Goal: Task Accomplishment & Management: Use online tool/utility

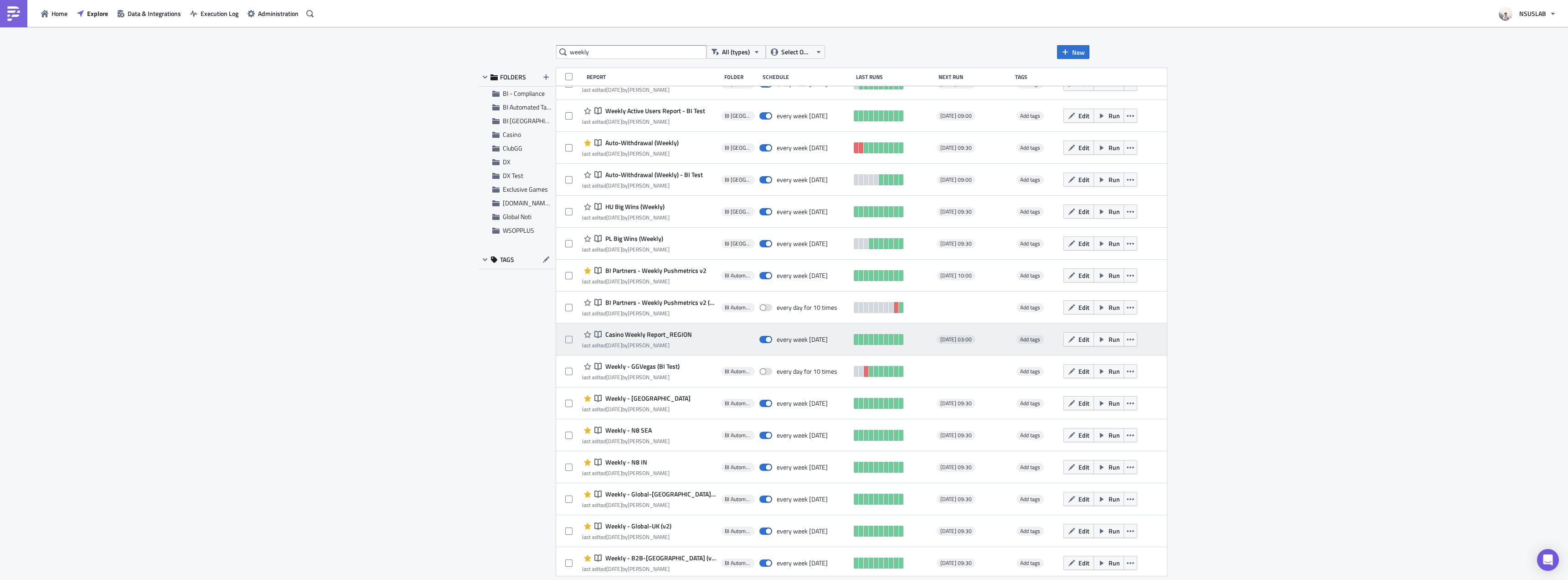
scroll to position [91, 0]
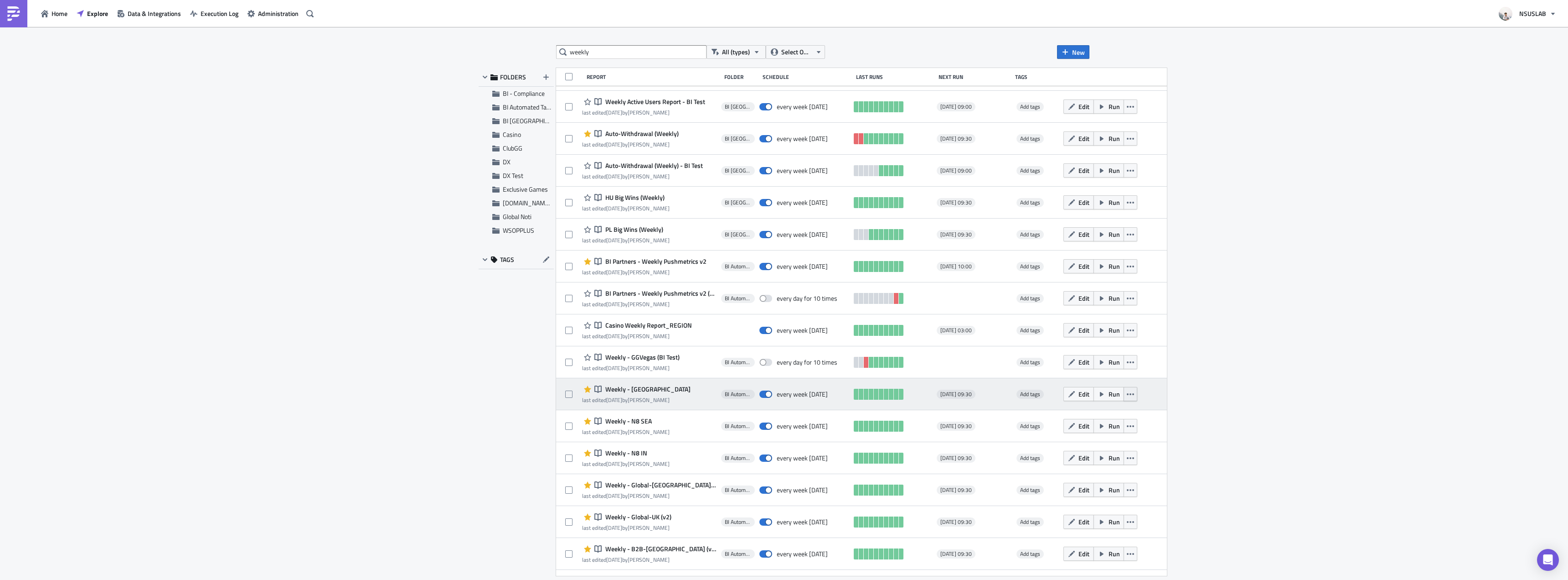
click at [1127, 394] on icon "button" at bounding box center [1131, 394] width 8 height 2
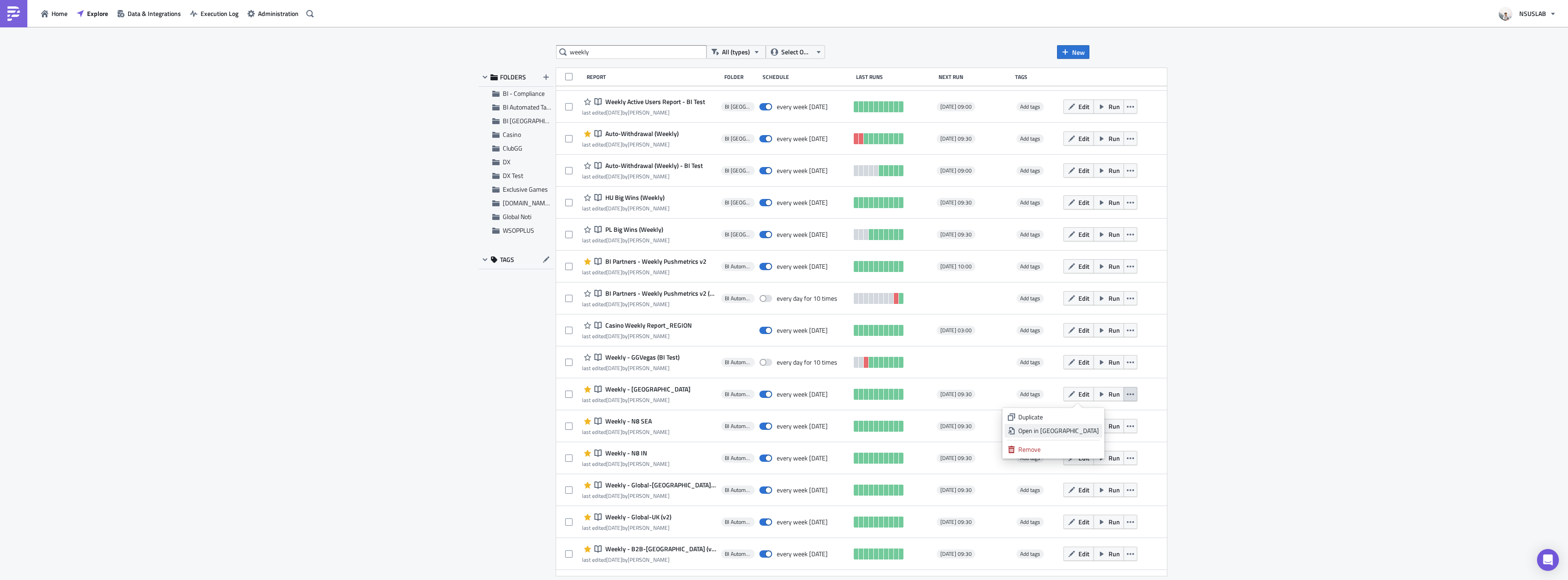
click at [1099, 431] on link "Open in [GEOGRAPHIC_DATA]" at bounding box center [1053, 431] width 98 height 14
click at [509, 110] on span "BI Automated Tableau Reporting" at bounding box center [545, 107] width 85 height 9
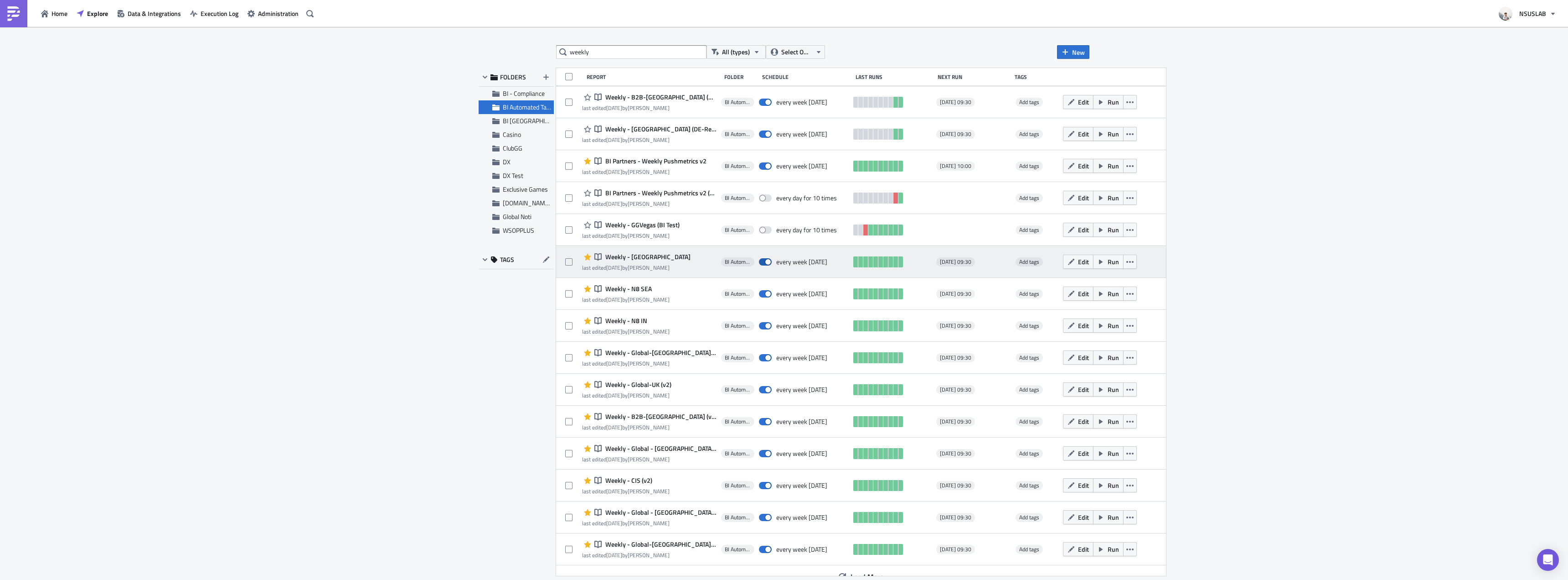
click at [759, 263] on span at bounding box center [765, 262] width 13 height 8
click at [761, 263] on input "checkbox" at bounding box center [763, 262] width 6 height 6
checkbox input "false"
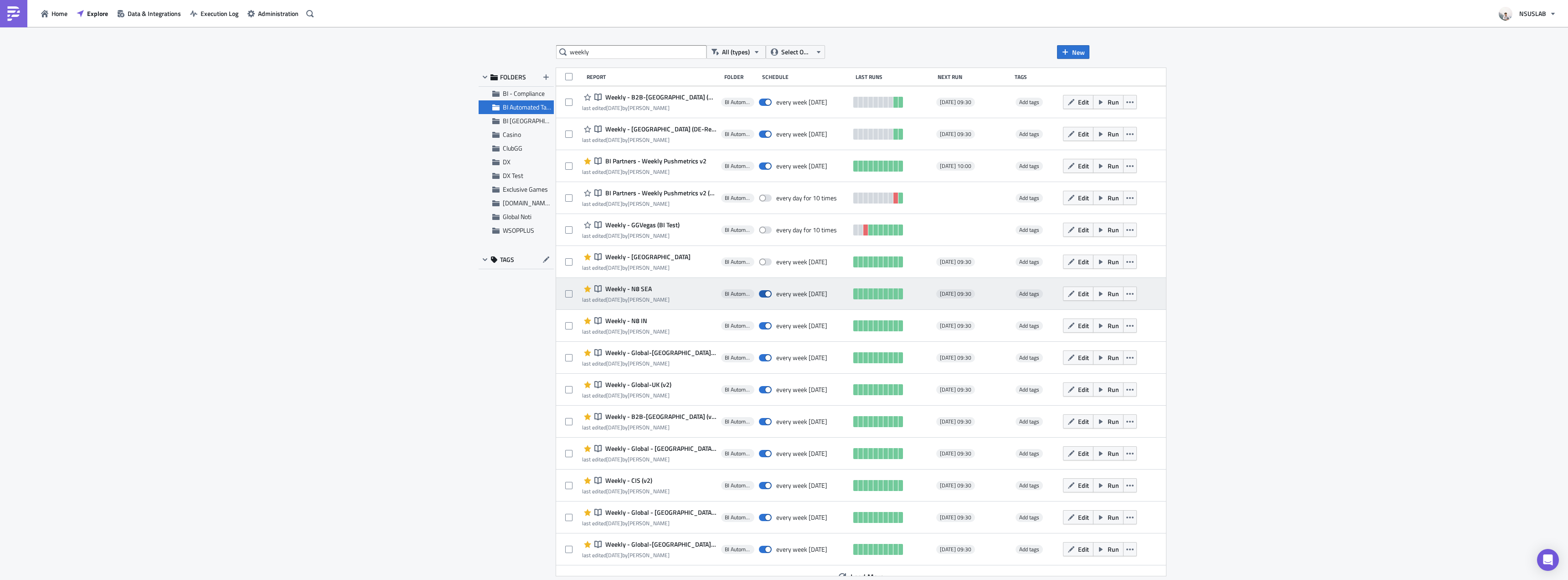
click at [759, 291] on span at bounding box center [765, 294] width 13 height 8
click at [761, 291] on input "checkbox" at bounding box center [763, 294] width 6 height 6
checkbox input "false"
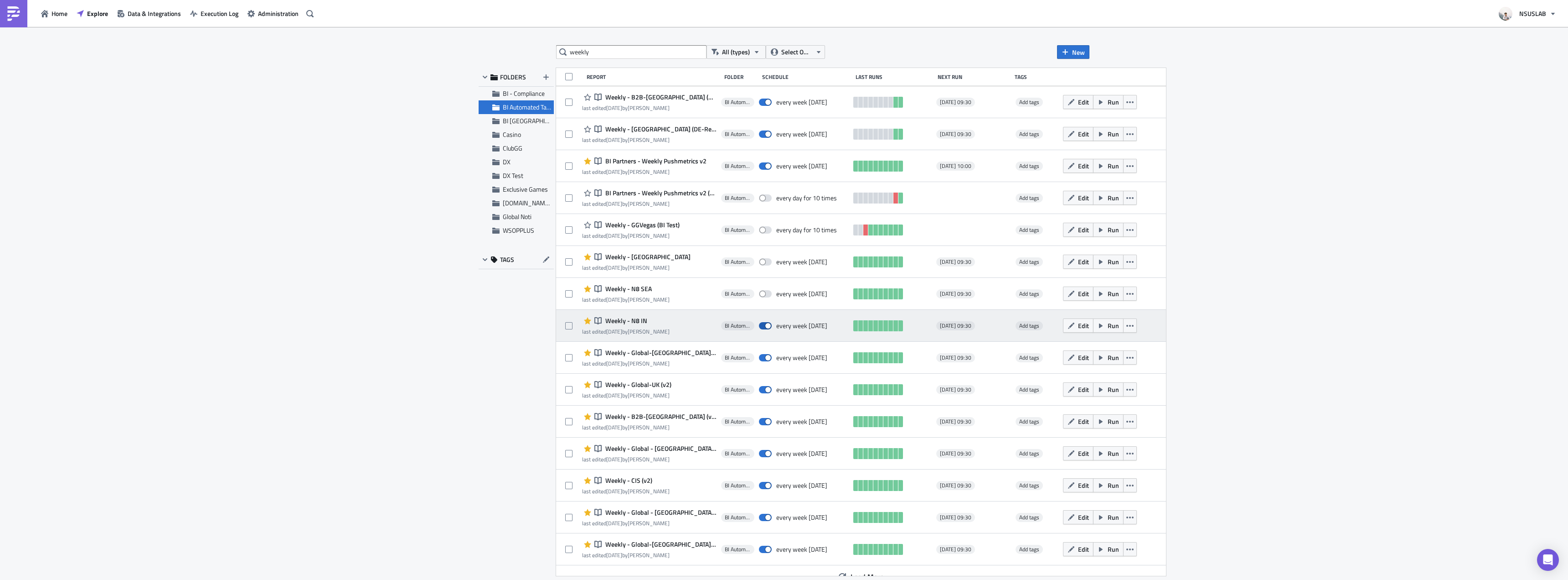
click at [759, 325] on label at bounding box center [767, 326] width 17 height 8
click at [761, 325] on input "checkbox" at bounding box center [763, 326] width 6 height 6
checkbox input "false"
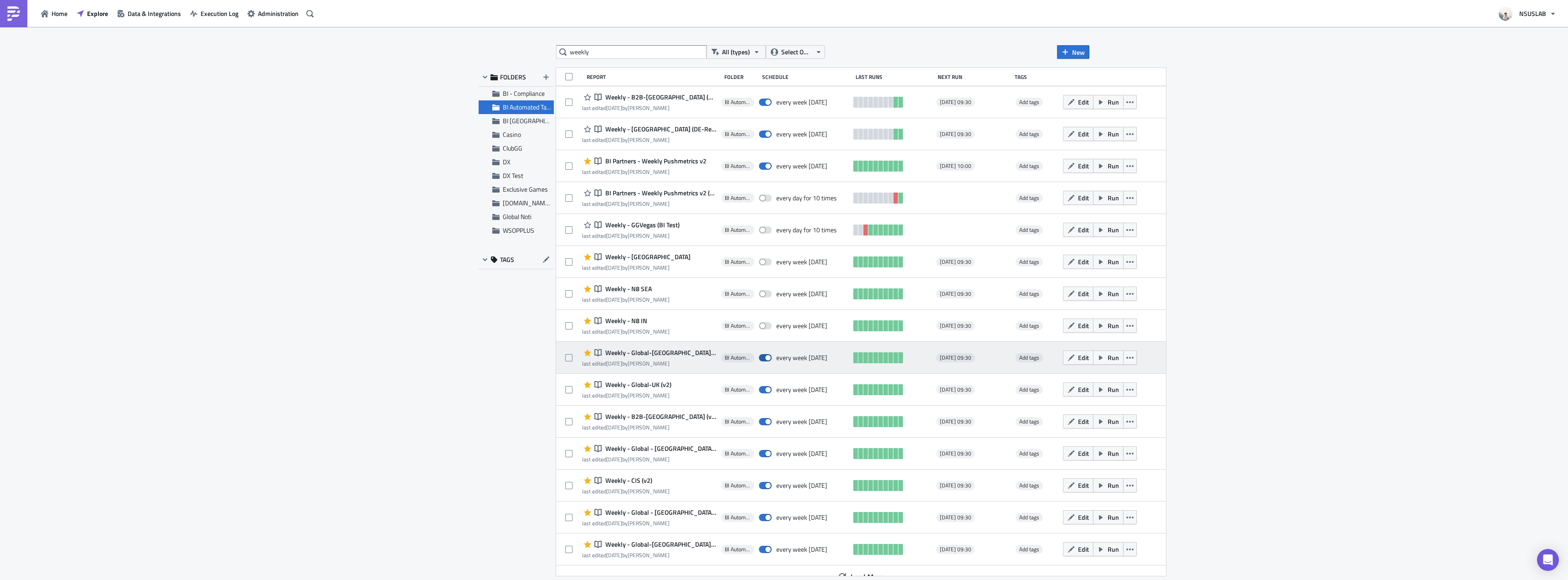
click at [759, 359] on span at bounding box center [765, 358] width 13 height 8
click at [761, 359] on input "checkbox" at bounding box center [763, 358] width 6 height 6
checkbox input "false"
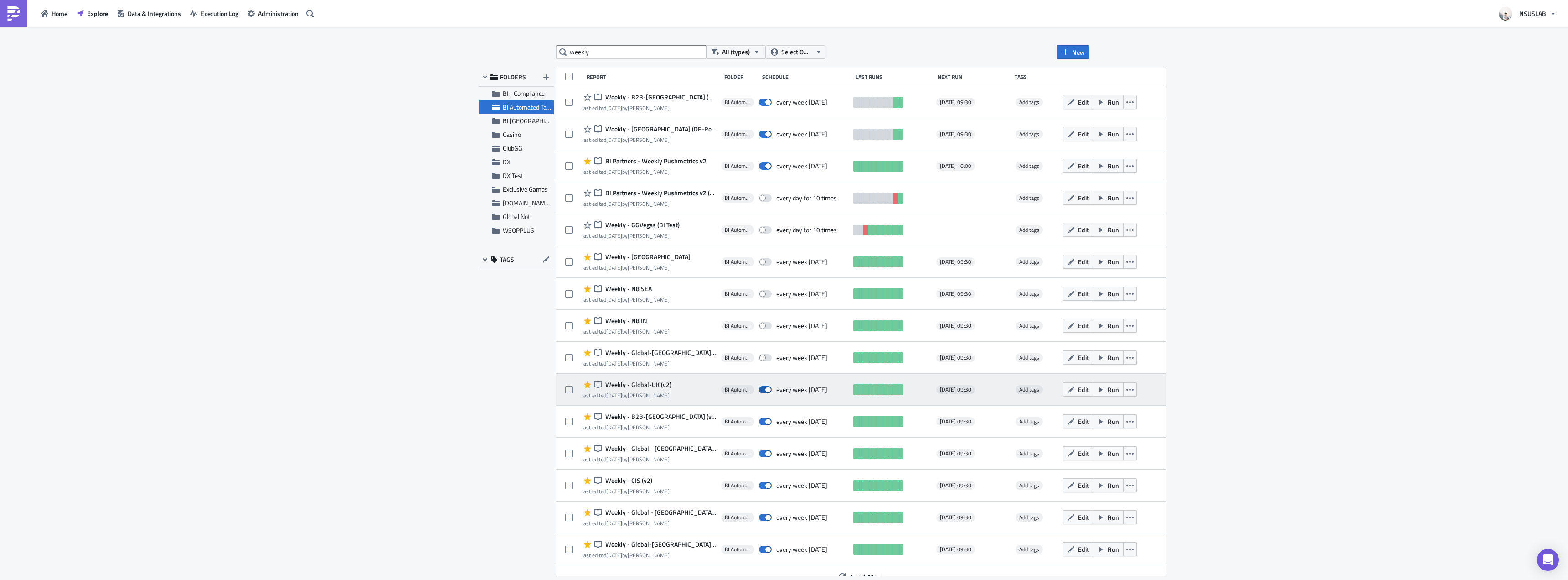
click at [759, 388] on span at bounding box center [765, 389] width 13 height 8
click at [761, 388] on input "checkbox" at bounding box center [763, 389] width 6 height 6
checkbox input "false"
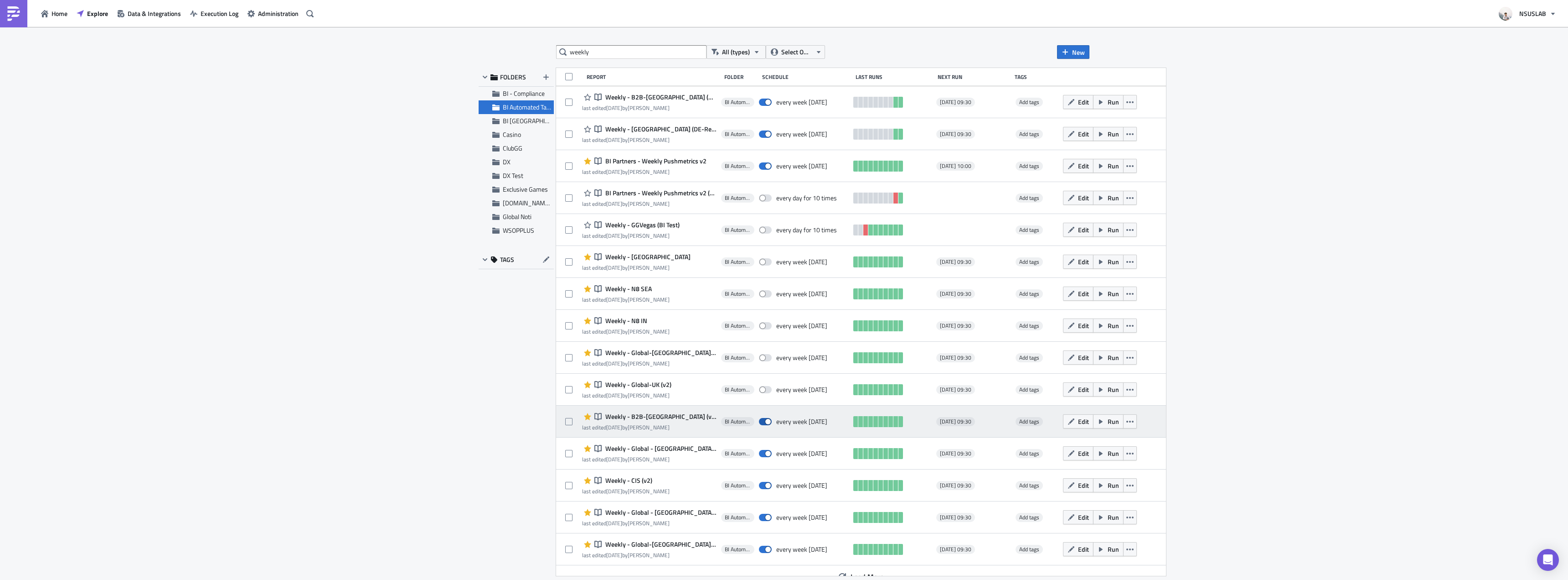
click at [759, 420] on span at bounding box center [765, 421] width 13 height 8
click at [761, 420] on input "checkbox" at bounding box center [763, 421] width 6 height 6
checkbox input "false"
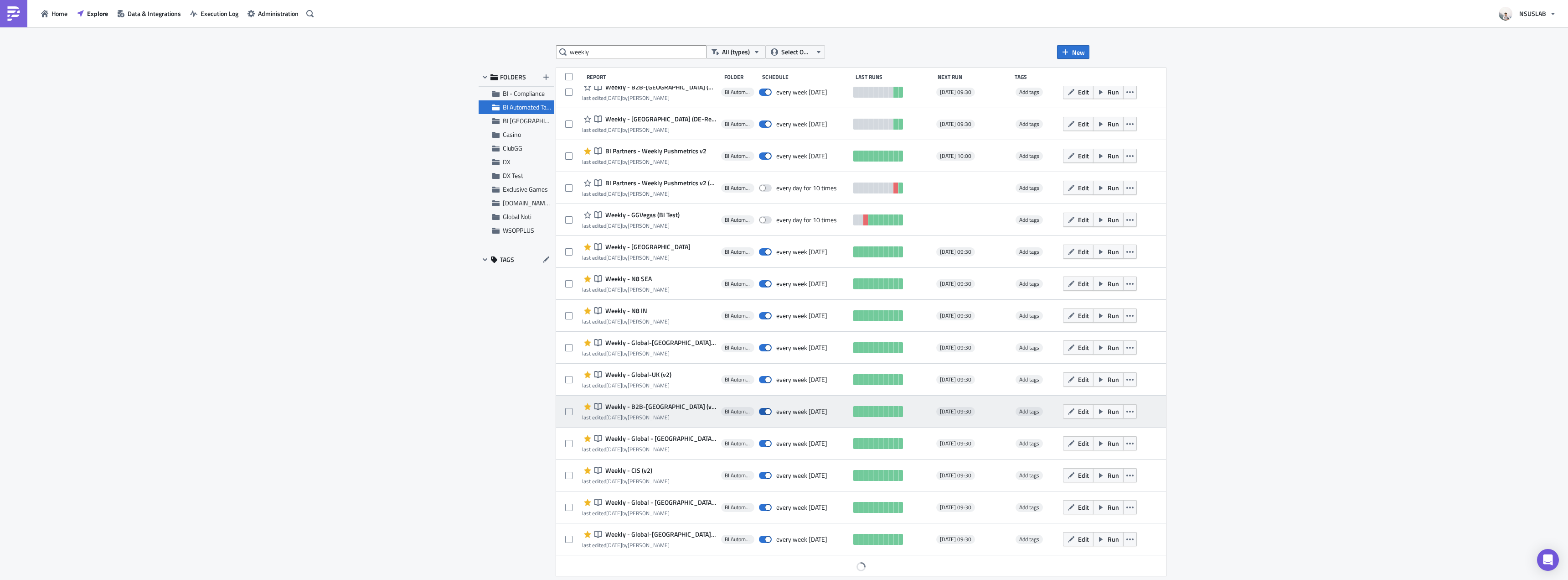
scroll to position [12, 0]
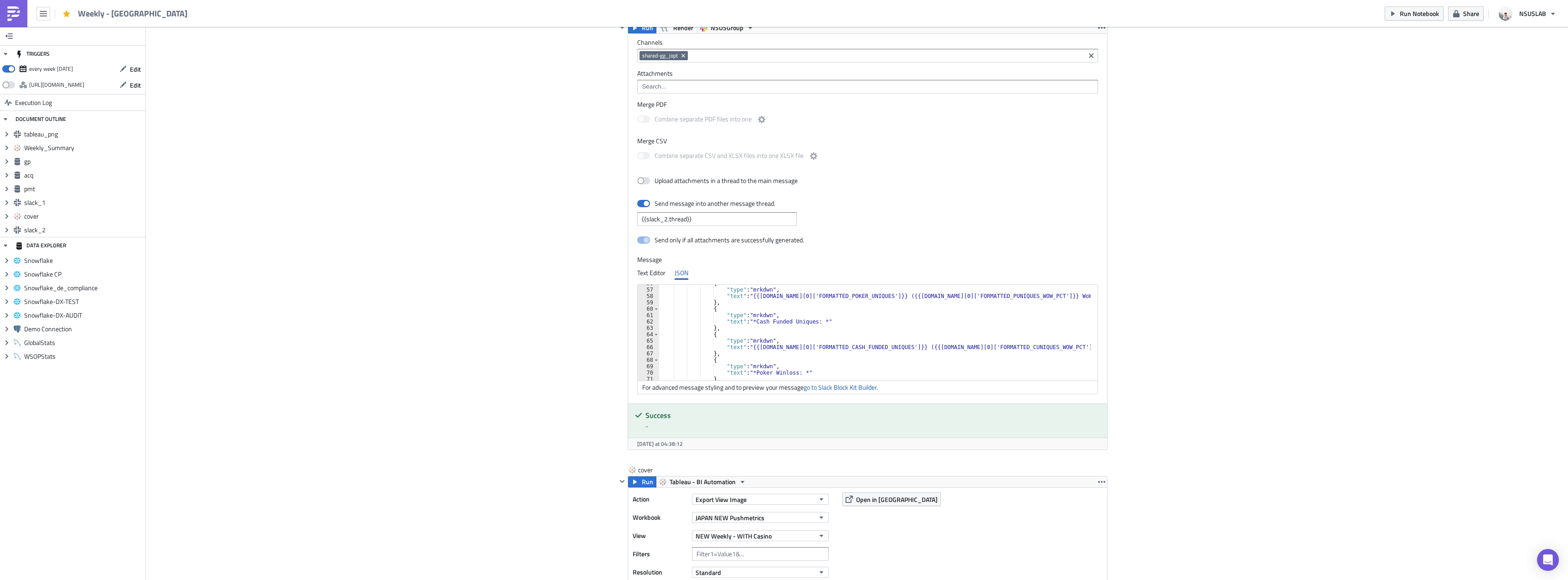
scroll to position [383, 0]
click at [957, 319] on div ""type" : "mrkdwn" , "text" : "*Cash Funded Uniques: *" } , { "type" : "mrkdwn" …" at bounding box center [875, 339] width 432 height 109
paste textarea "ASH_FUNDED_UNIQUES_WOW"
click at [1054, 336] on div ""type" : "mrkdwn" , "text" : "*Cash Funded Uniques: *" } , { "type" : "mrkdwn" …" at bounding box center [875, 339] width 432 height 109
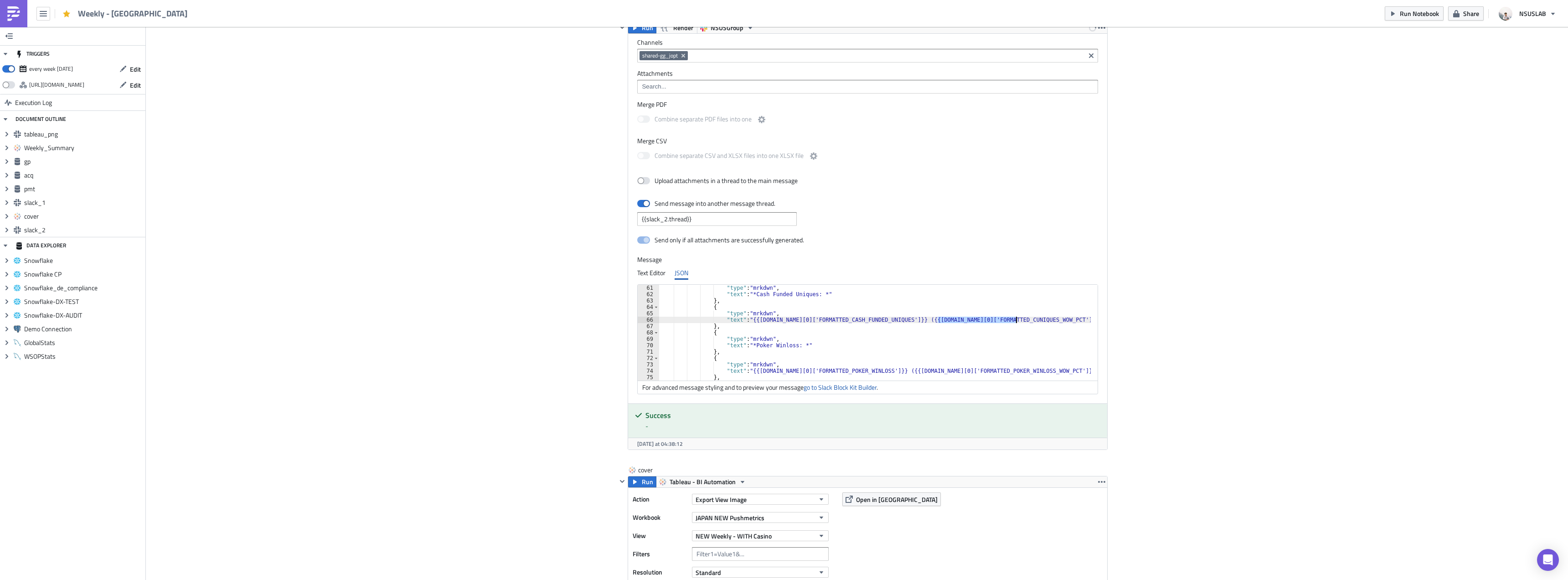
type textarea "{"
drag, startPoint x: 409, startPoint y: 203, endPoint x: 409, endPoint y: 212, distance: 9.0
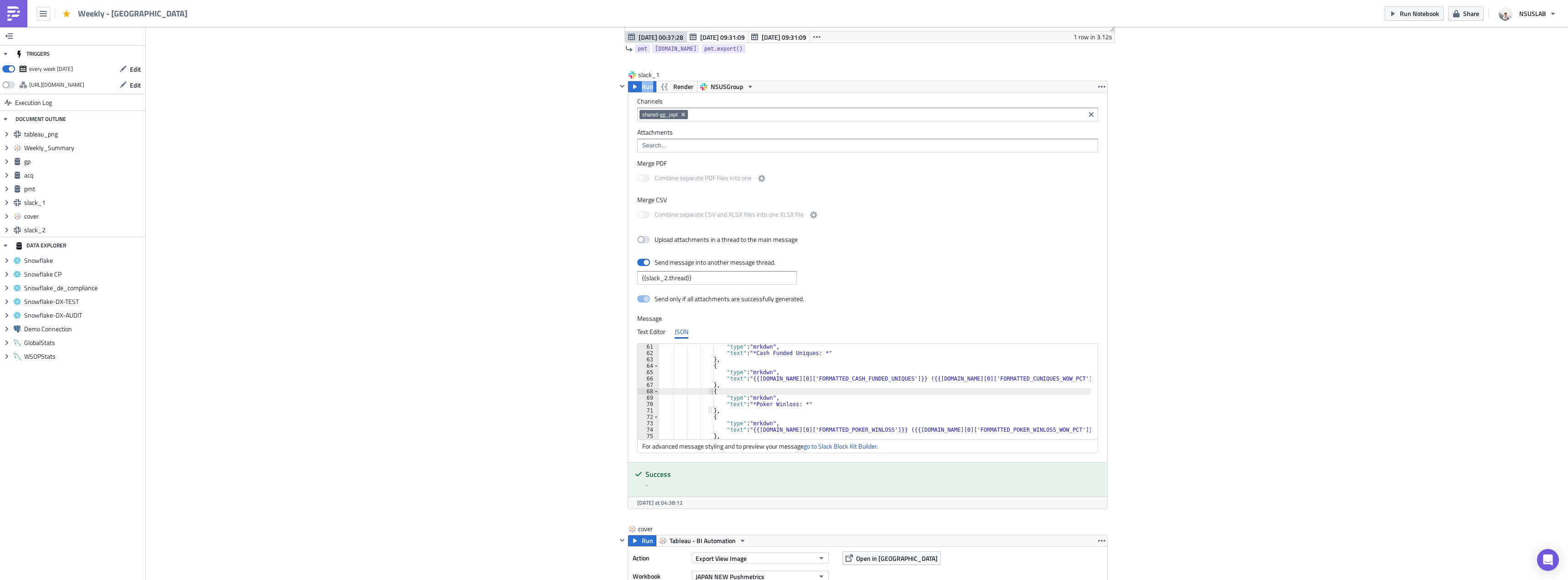
scroll to position [1779, 0]
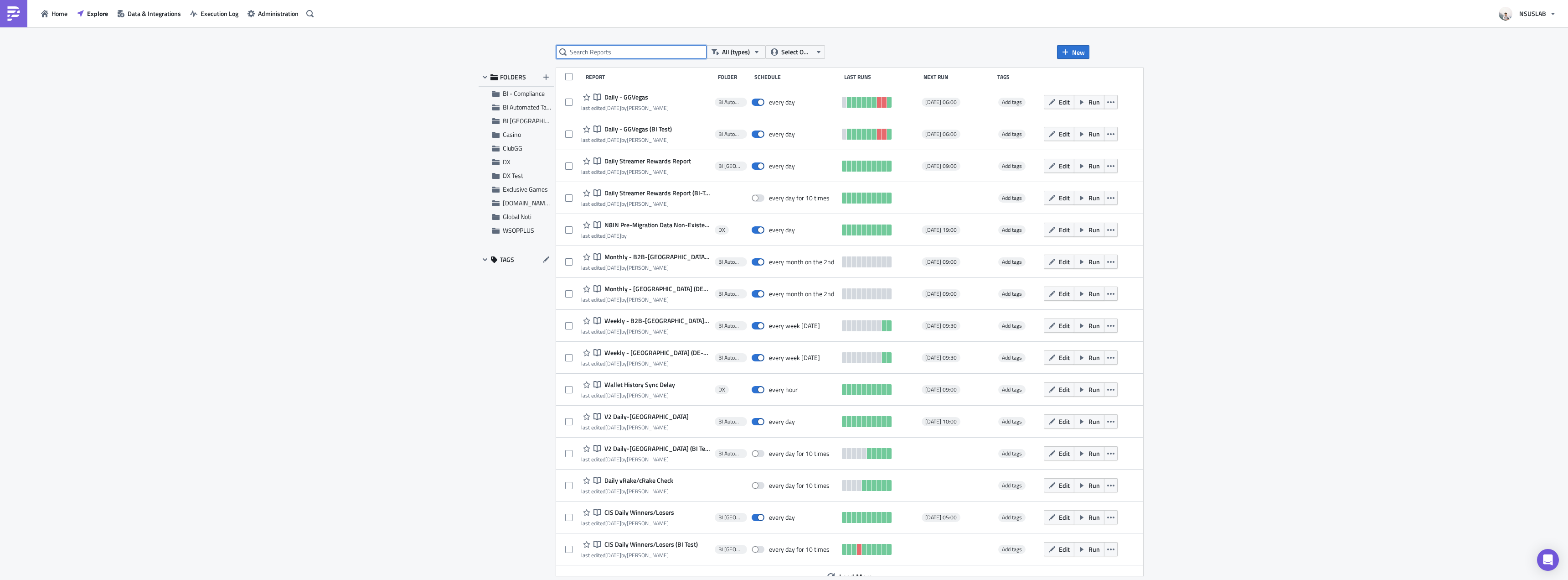
click at [619, 49] on input "text" at bounding box center [631, 52] width 150 height 14
type input "weekly"
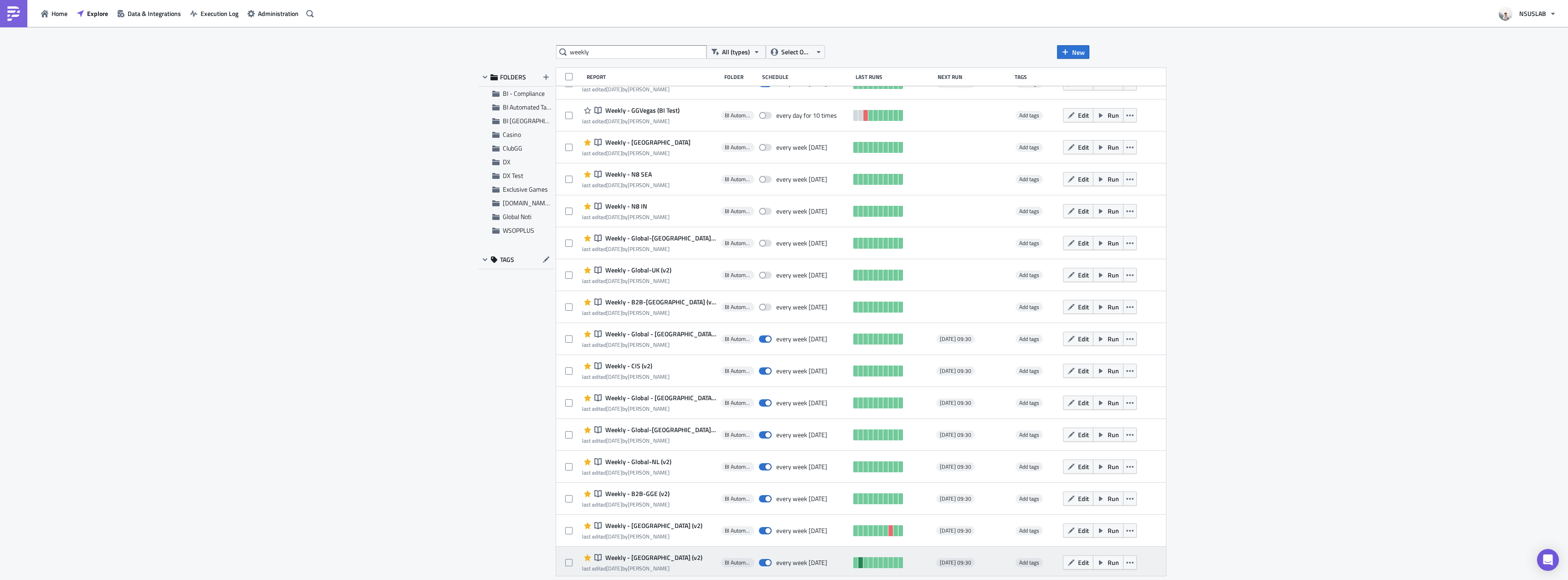
scroll to position [492, 0]
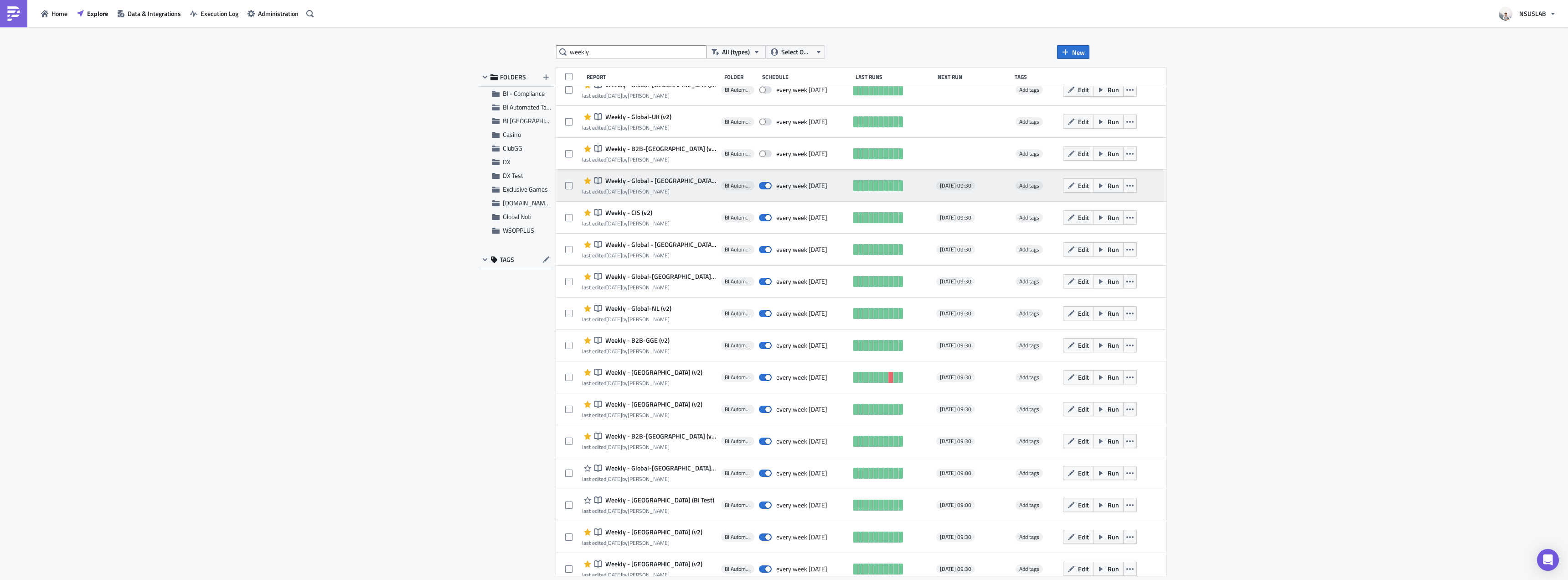
drag, startPoint x: 756, startPoint y: 182, endPoint x: 754, endPoint y: 191, distance: 9.2
click at [759, 182] on span at bounding box center [765, 186] width 13 height 8
click at [761, 183] on input "checkbox" at bounding box center [763, 186] width 6 height 6
checkbox input "false"
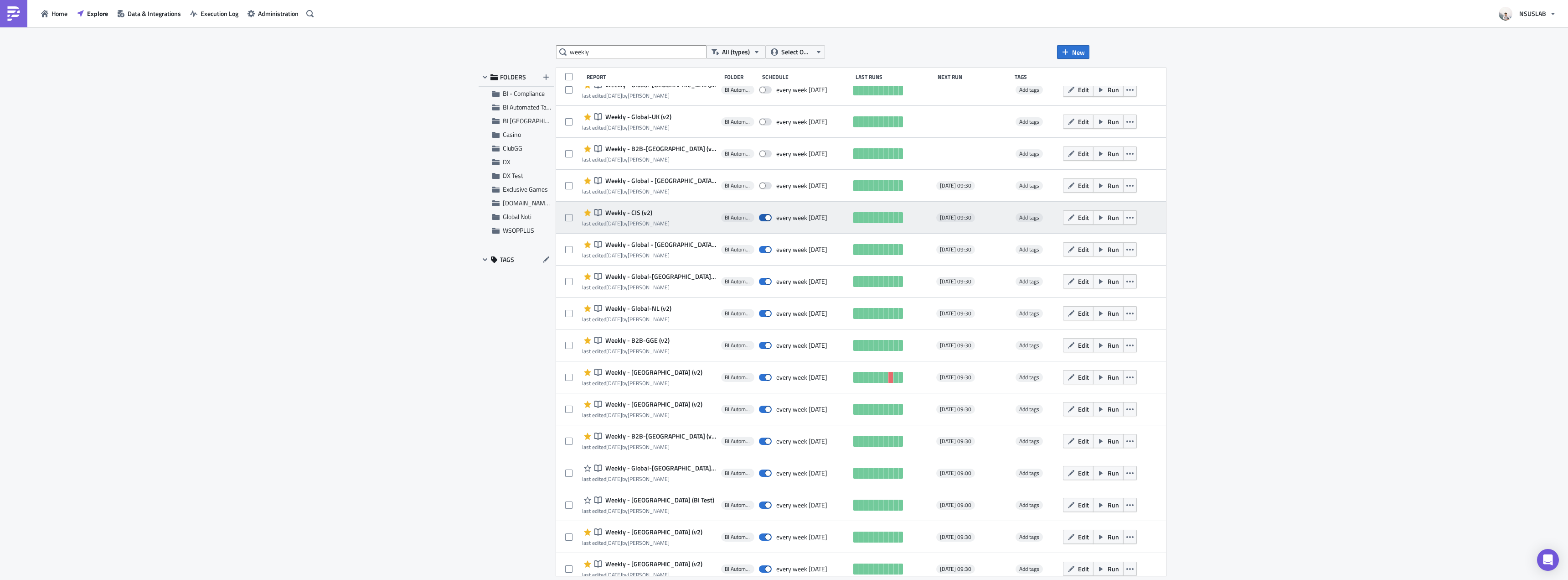
click at [759, 216] on span at bounding box center [765, 218] width 13 height 8
click at [761, 216] on input "checkbox" at bounding box center [763, 218] width 6 height 6
checkbox input "false"
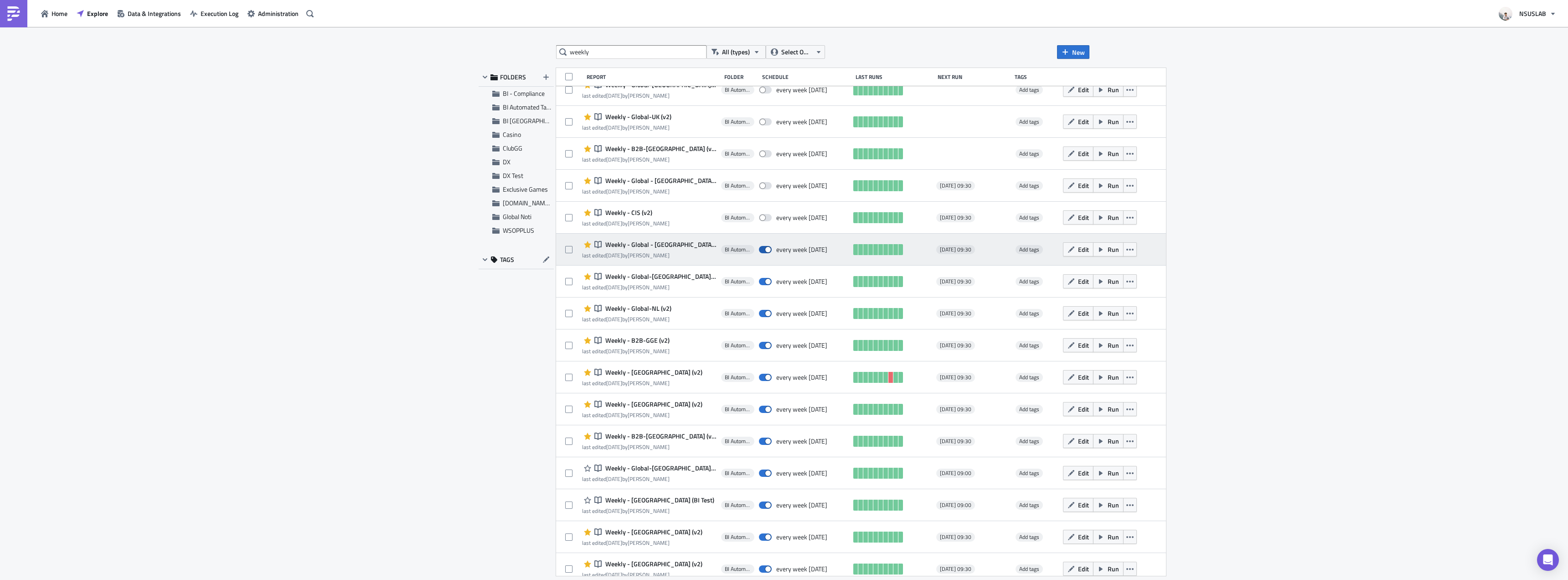
click at [759, 250] on span at bounding box center [765, 250] width 13 height 8
click at [761, 250] on input "checkbox" at bounding box center [763, 250] width 6 height 6
checkbox input "false"
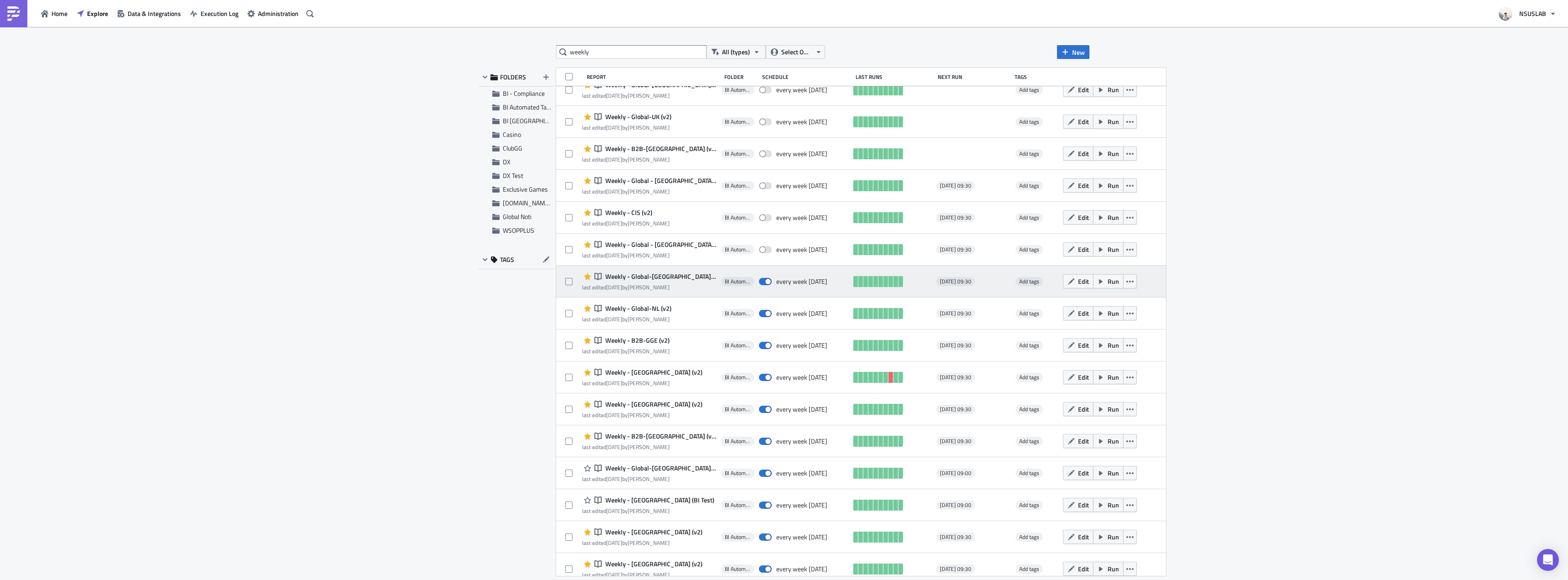
click at [759, 277] on div "every week [DATE]" at bounding box center [803, 281] width 89 height 18
click at [759, 279] on span at bounding box center [765, 282] width 13 height 8
click at [761, 279] on input "checkbox" at bounding box center [763, 282] width 6 height 6
checkbox input "false"
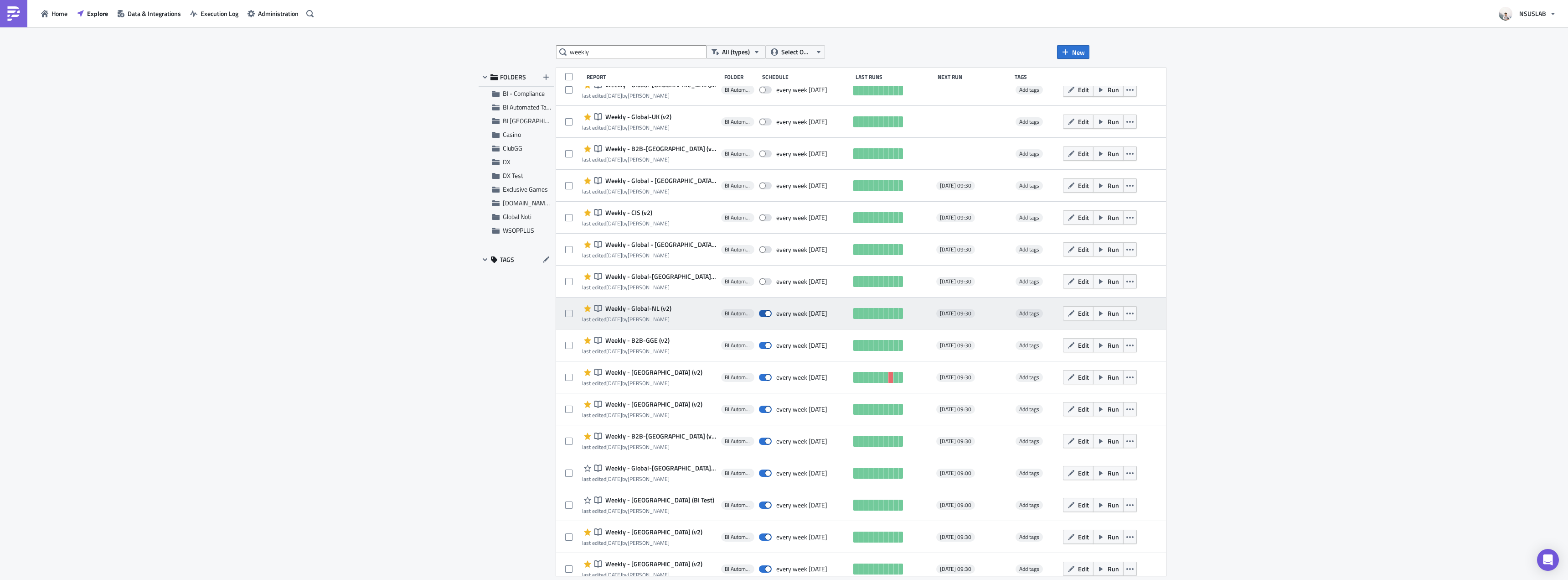
click at [759, 313] on span at bounding box center [765, 313] width 13 height 8
click at [761, 313] on input "checkbox" at bounding box center [763, 313] width 6 height 6
checkbox input "false"
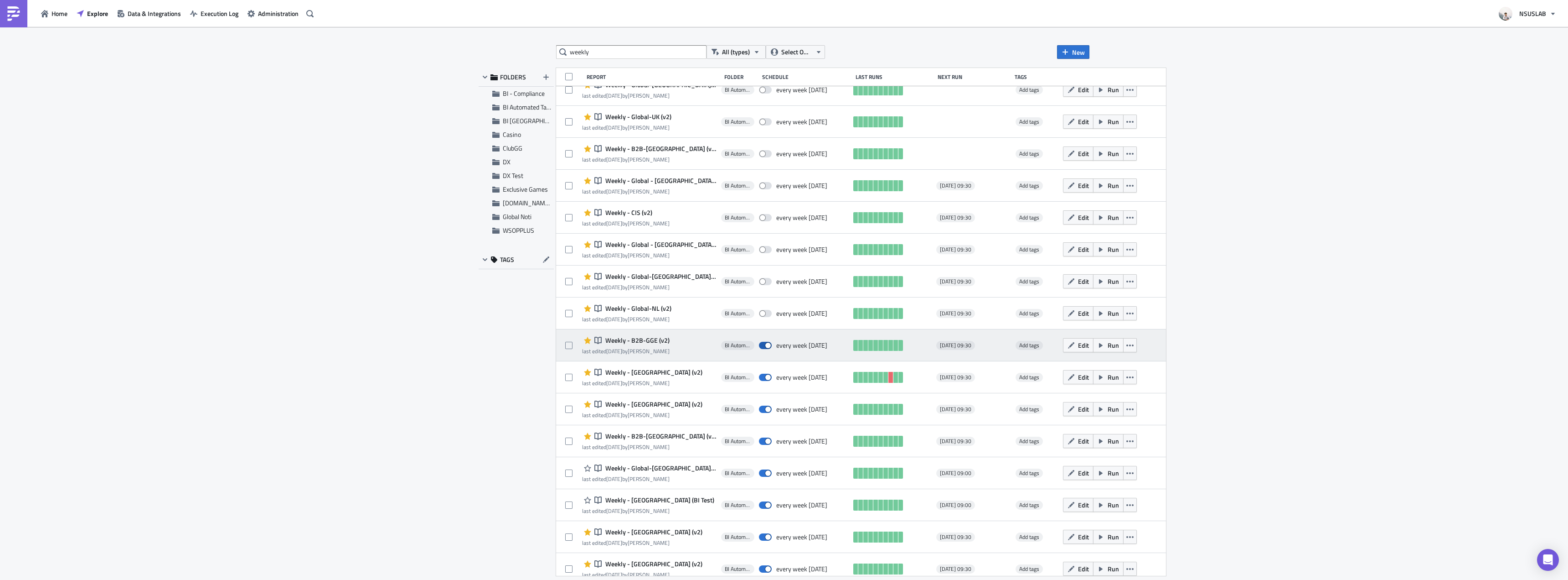
click at [759, 345] on span at bounding box center [765, 345] width 13 height 8
click at [761, 345] on input "checkbox" at bounding box center [763, 345] width 6 height 6
checkbox input "false"
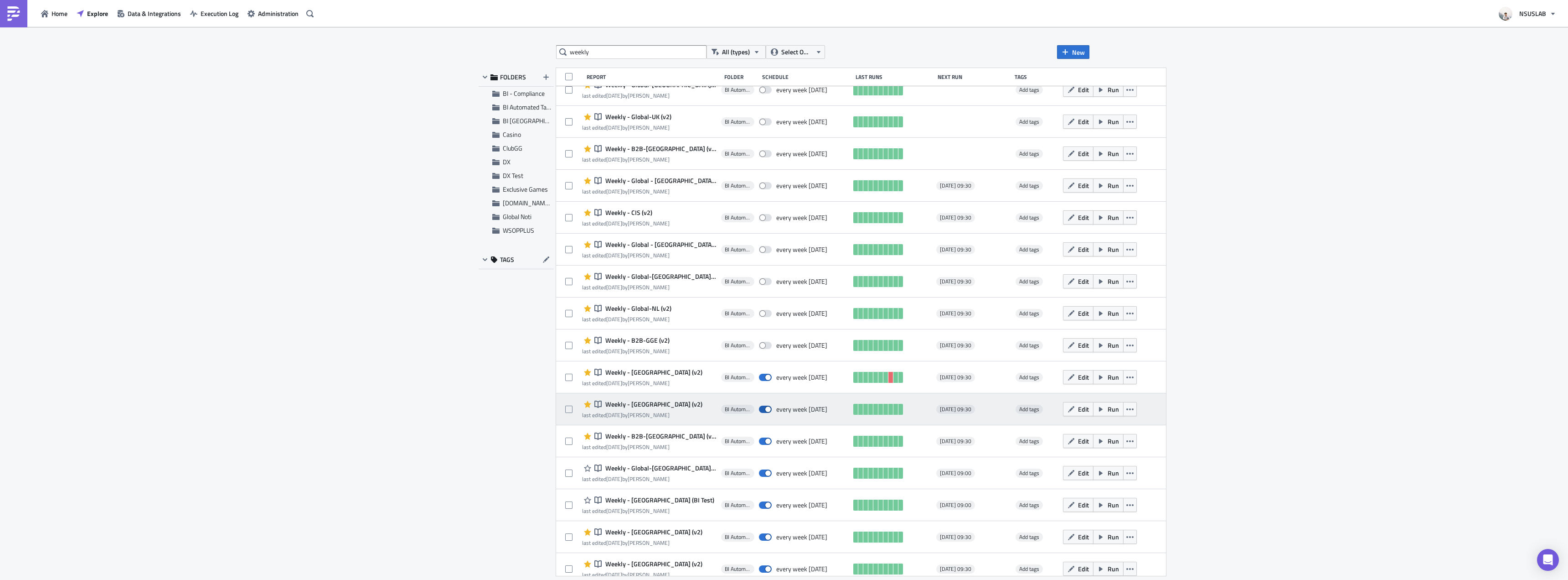
drag, startPoint x: 761, startPoint y: 376, endPoint x: 760, endPoint y: 405, distance: 29.0
click at [761, 378] on label at bounding box center [767, 377] width 17 height 8
click at [761, 378] on input "checkbox" at bounding box center [763, 377] width 6 height 6
checkbox input "false"
click at [759, 412] on span at bounding box center [765, 409] width 13 height 8
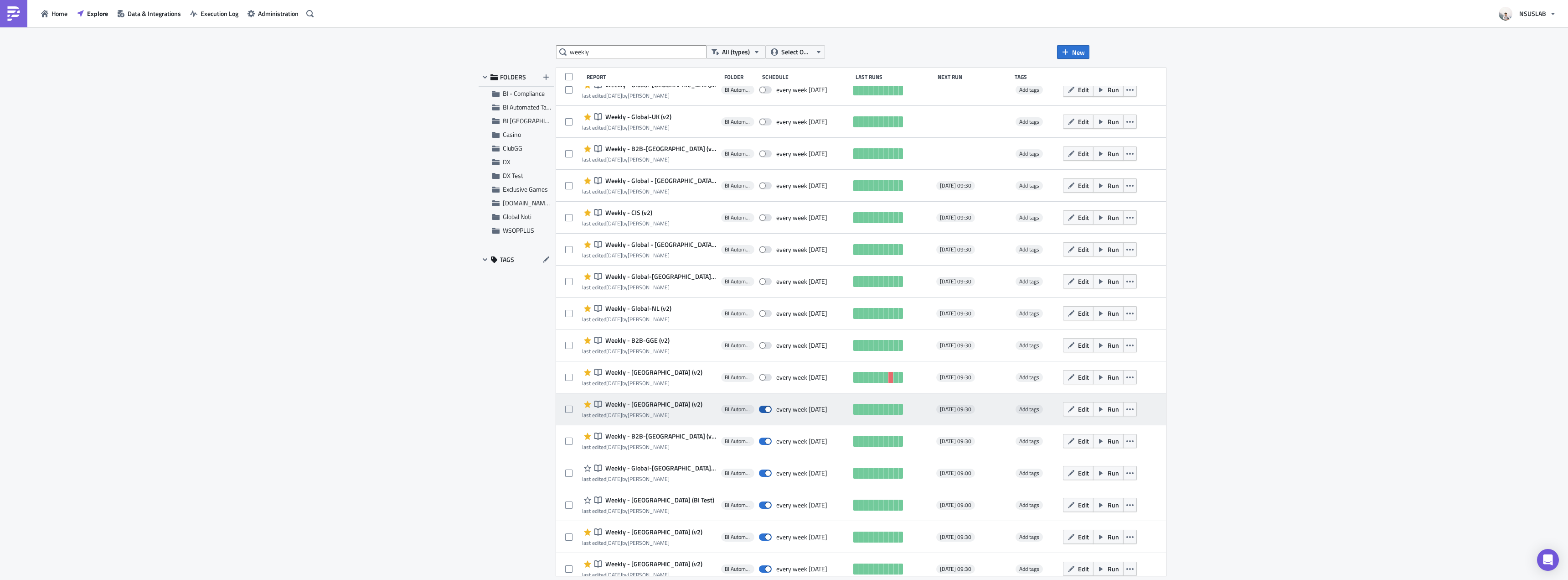
click at [761, 412] on input "checkbox" at bounding box center [763, 409] width 6 height 6
checkbox input "false"
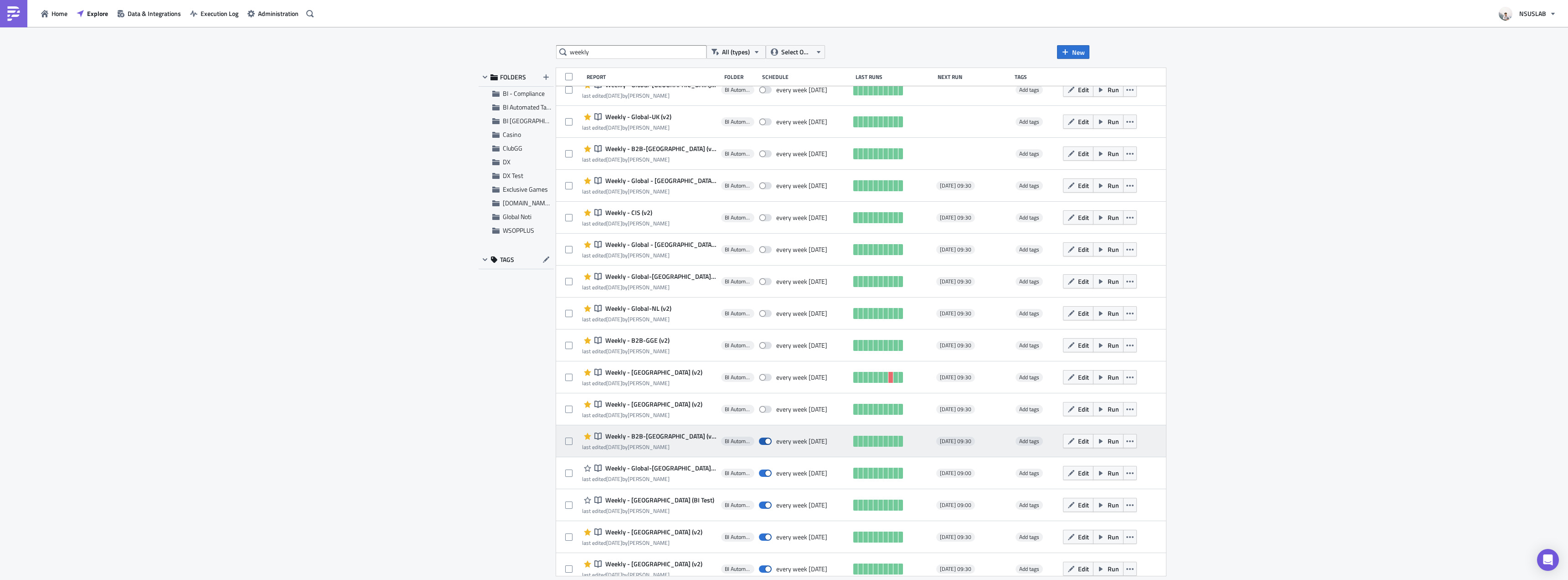
click at [759, 440] on span at bounding box center [765, 441] width 13 height 8
click at [761, 440] on input "checkbox" at bounding box center [763, 441] width 6 height 6
checkbox input "false"
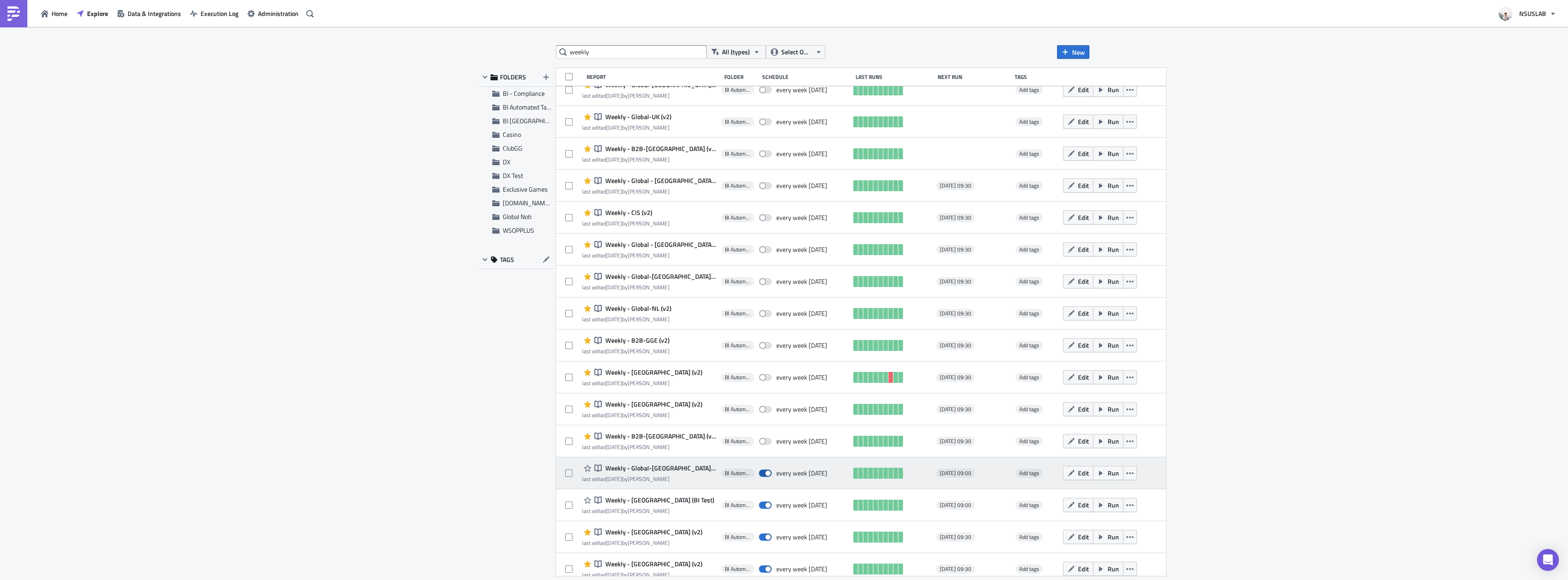
click at [759, 476] on span at bounding box center [765, 473] width 13 height 8
click at [761, 476] on input "checkbox" at bounding box center [763, 473] width 6 height 6
checkbox input "false"
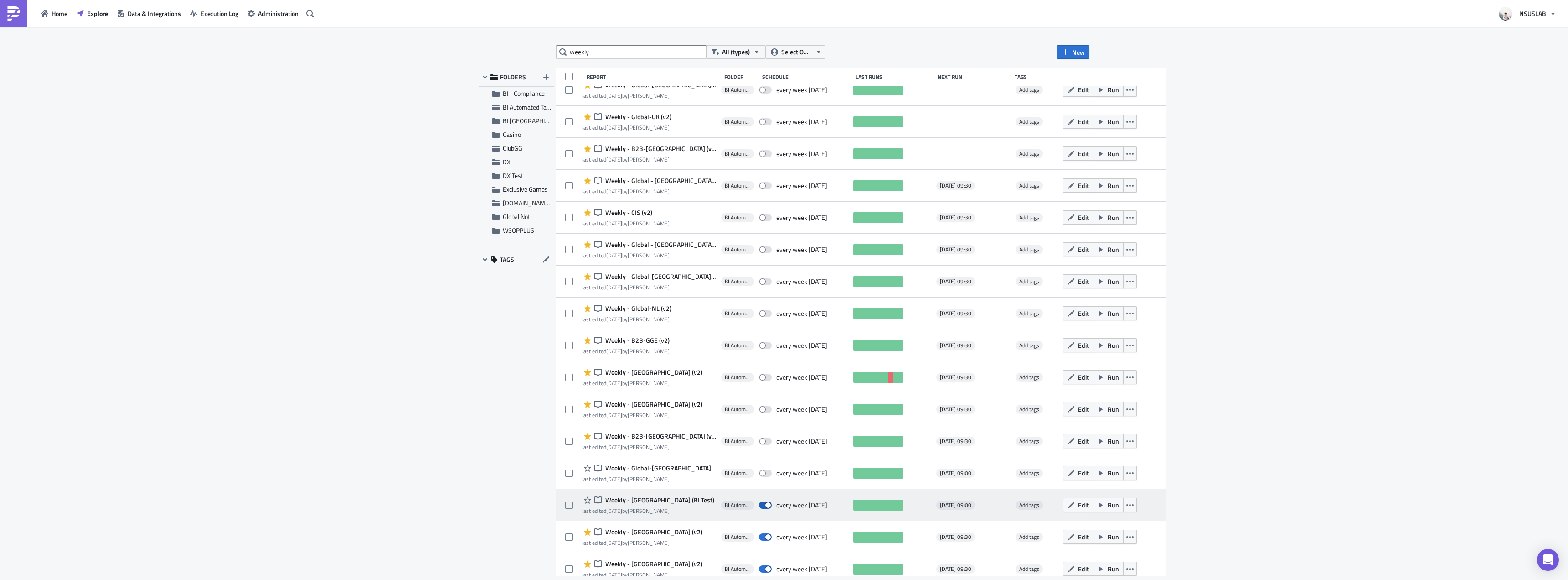
click at [759, 503] on span at bounding box center [765, 505] width 13 height 8
click at [761, 503] on input "checkbox" at bounding box center [763, 505] width 6 height 6
checkbox input "false"
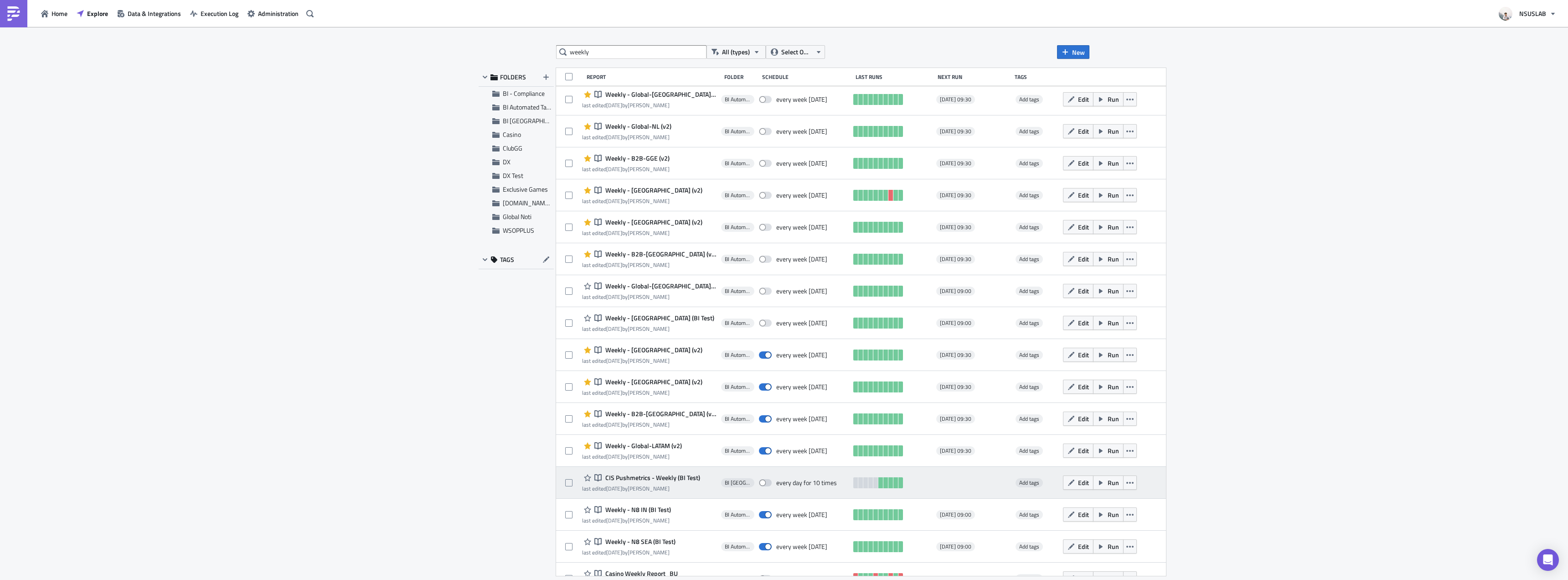
scroll to position [674, 0]
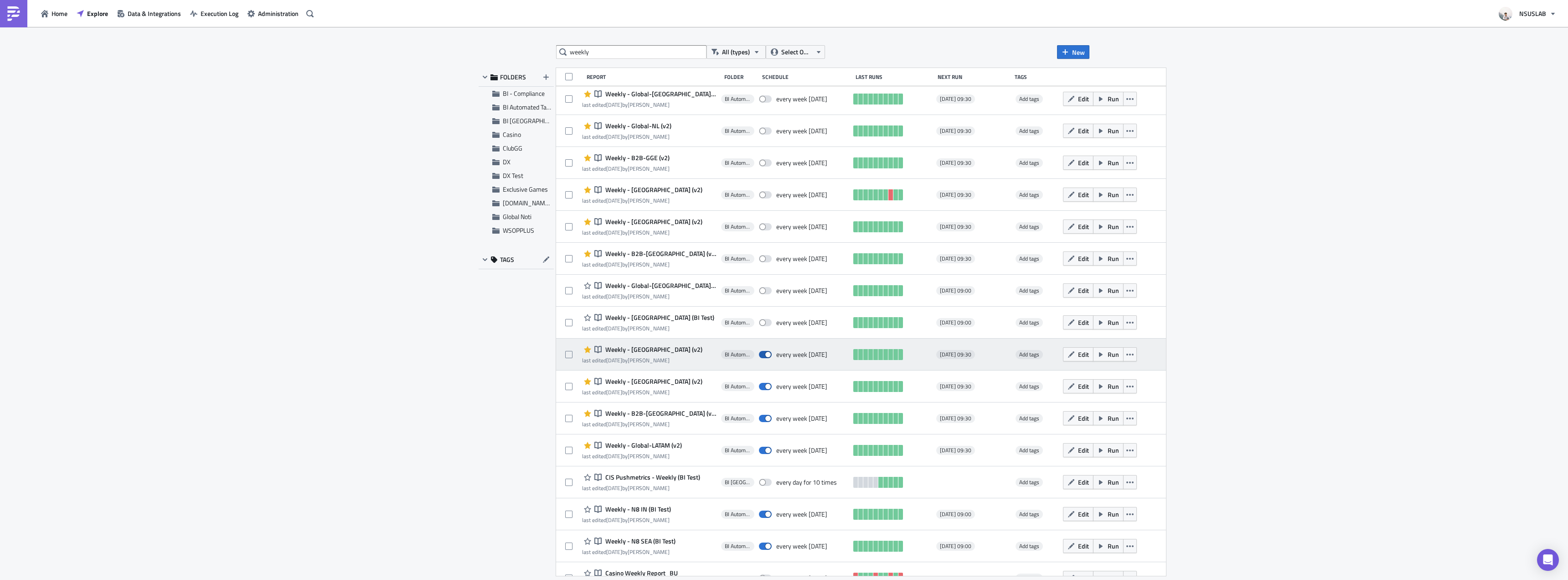
click at [759, 353] on span at bounding box center [765, 355] width 13 height 8
click at [761, 353] on input "checkbox" at bounding box center [763, 355] width 6 height 6
checkbox input "false"
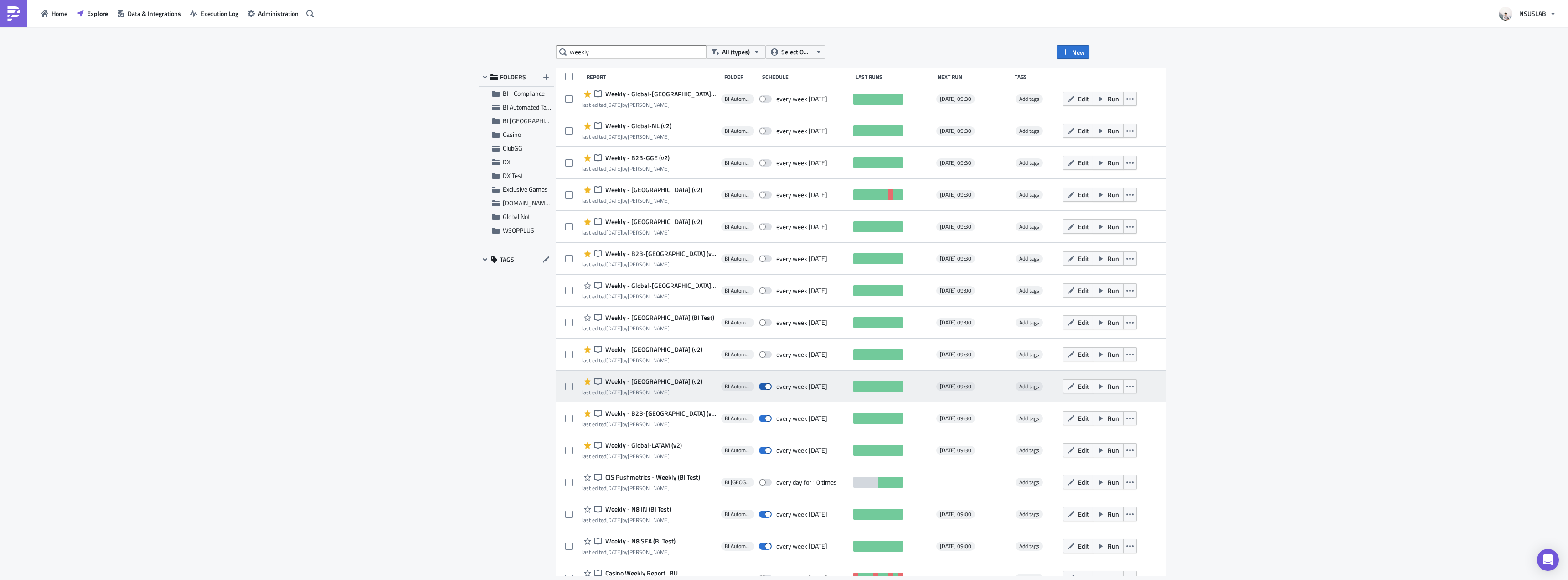
click at [759, 389] on span at bounding box center [765, 387] width 13 height 8
click at [761, 389] on input "checkbox" at bounding box center [763, 387] width 6 height 6
checkbox input "false"
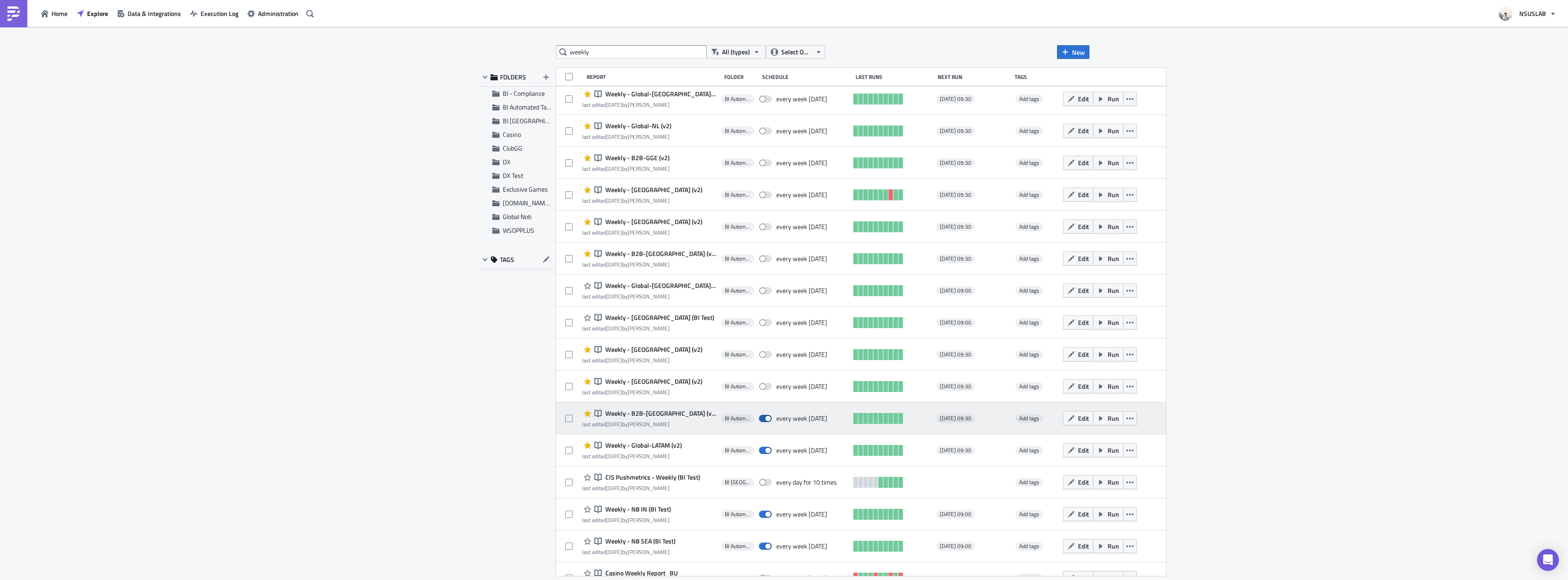
click at [759, 420] on span at bounding box center [765, 419] width 13 height 8
click at [761, 420] on input "checkbox" at bounding box center [763, 419] width 6 height 6
checkbox input "false"
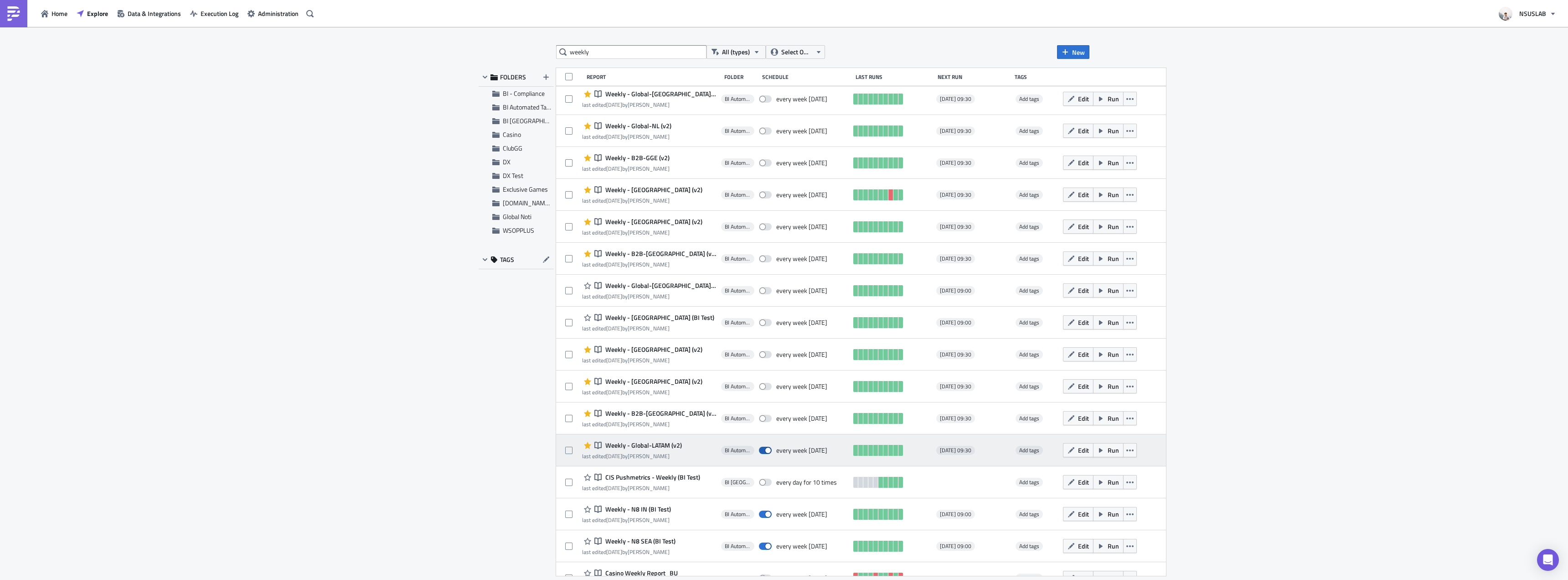
click at [759, 447] on span at bounding box center [765, 450] width 13 height 8
click at [761, 448] on input "checkbox" at bounding box center [763, 450] width 6 height 6
click at [759, 450] on span at bounding box center [765, 450] width 13 height 8
click at [761, 450] on input "checkbox" at bounding box center [763, 450] width 6 height 6
click at [761, 450] on label at bounding box center [767, 450] width 17 height 8
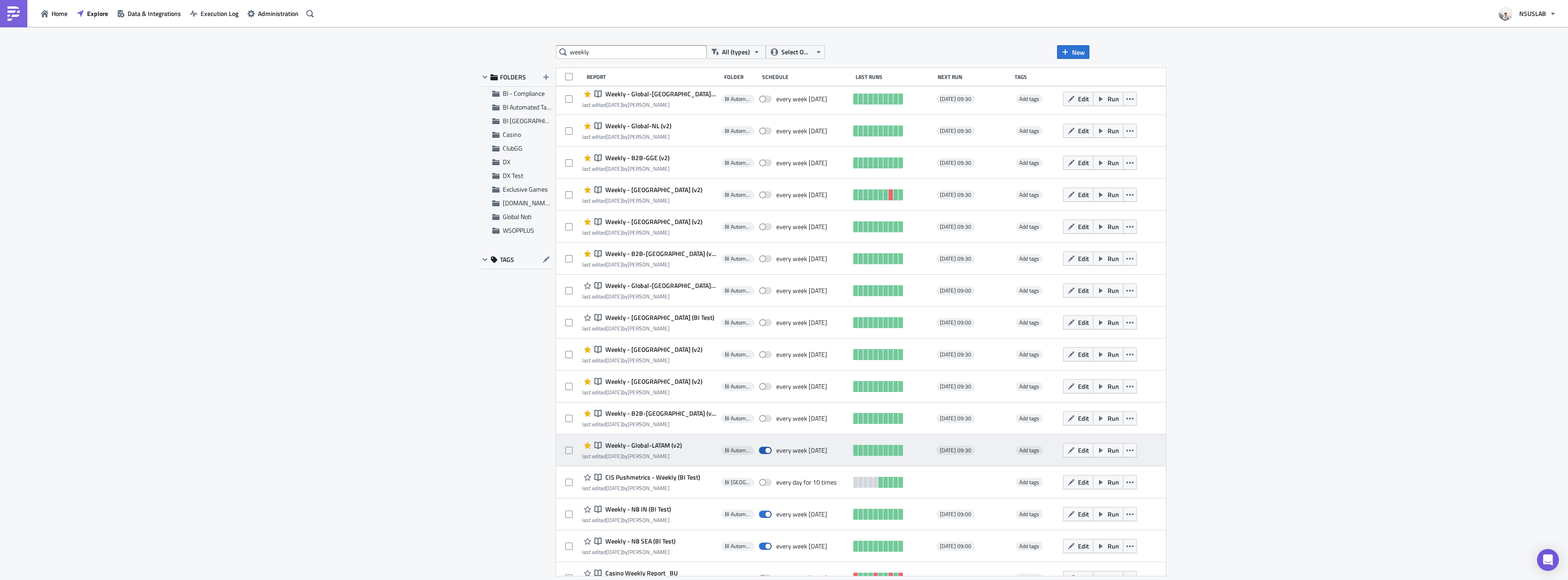
click at [761, 450] on input "checkbox" at bounding box center [763, 450] width 6 height 6
checkbox input "false"
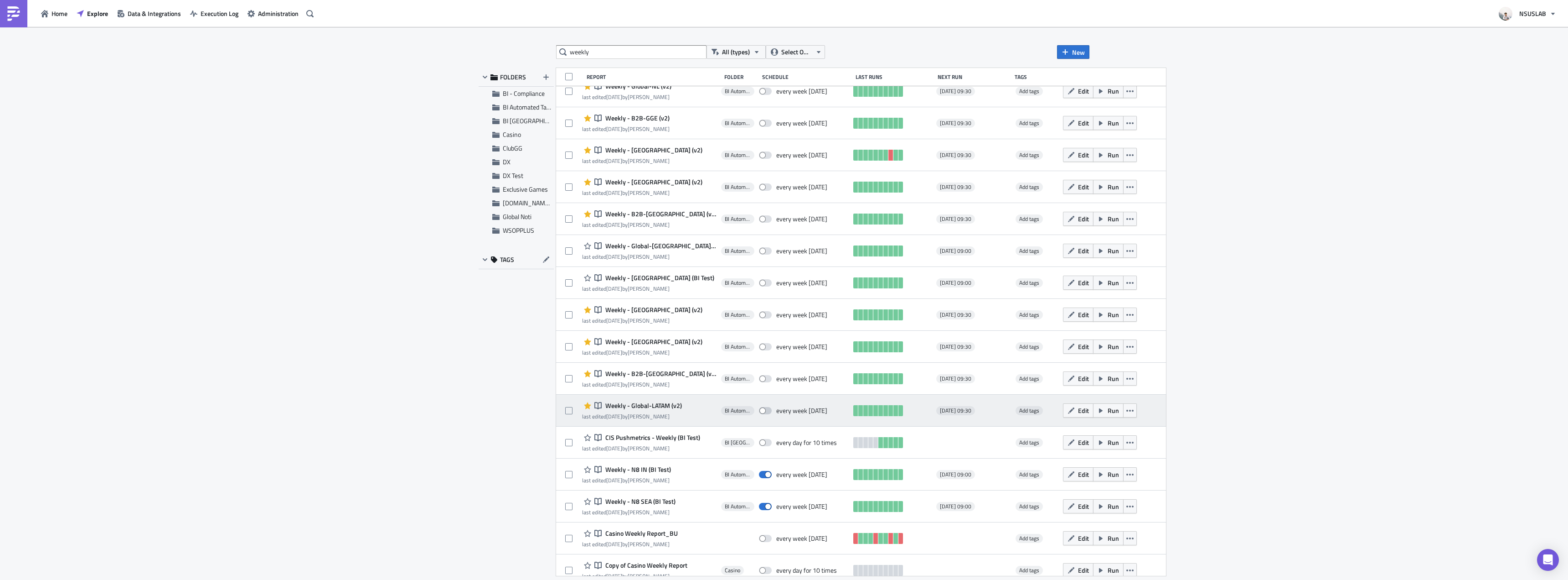
scroll to position [765, 0]
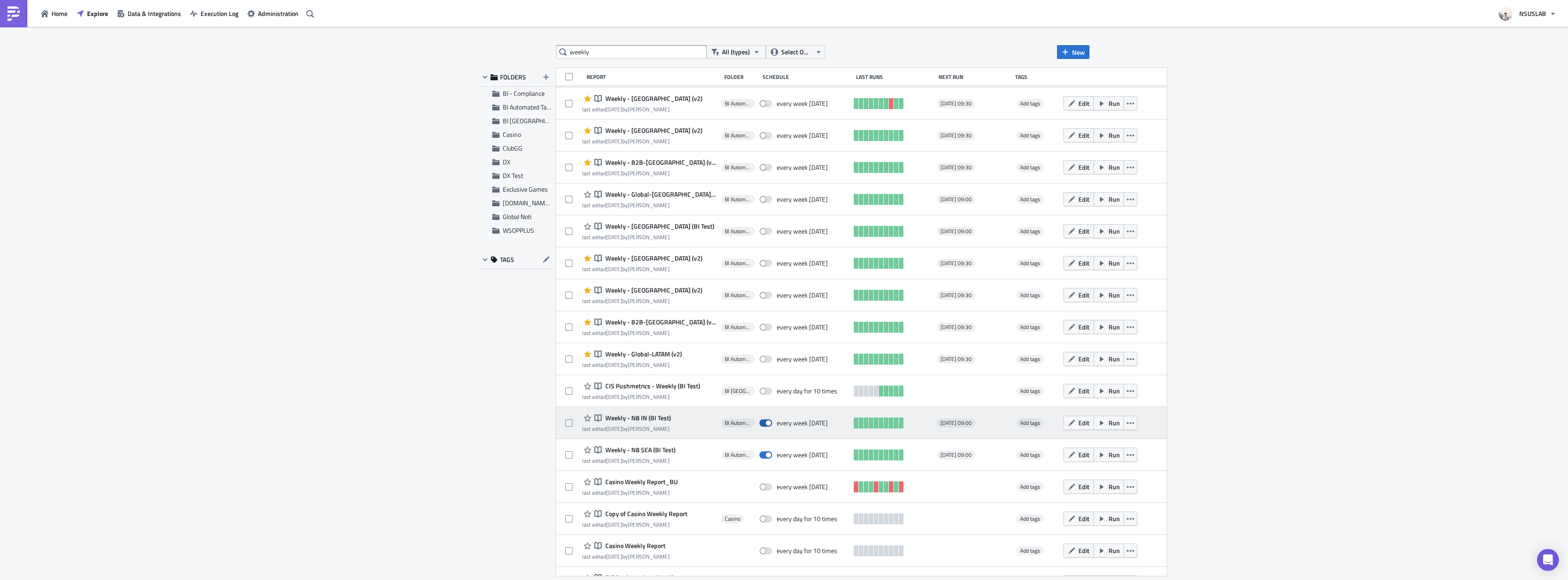
click at [760, 426] on span at bounding box center [766, 423] width 13 height 8
click at [761, 426] on input "checkbox" at bounding box center [764, 423] width 6 height 6
checkbox input "false"
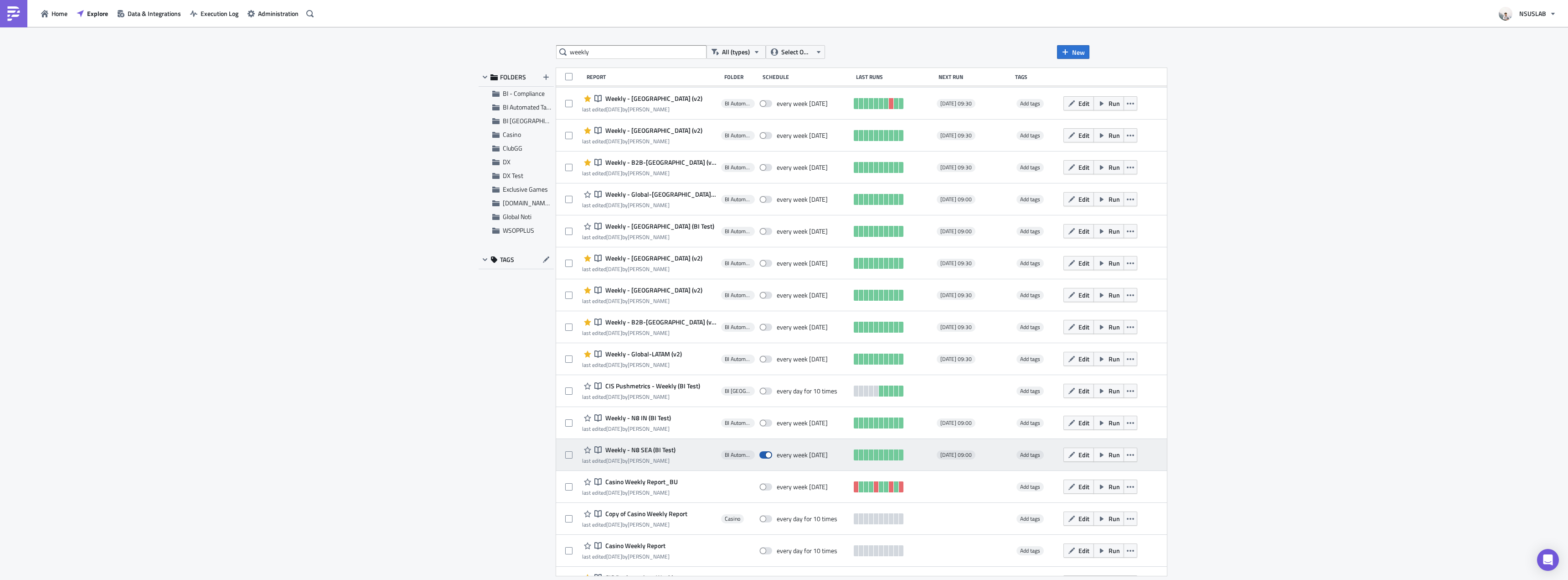
click at [760, 454] on span at bounding box center [766, 455] width 13 height 8
click at [761, 454] on input "checkbox" at bounding box center [764, 455] width 6 height 6
checkbox input "false"
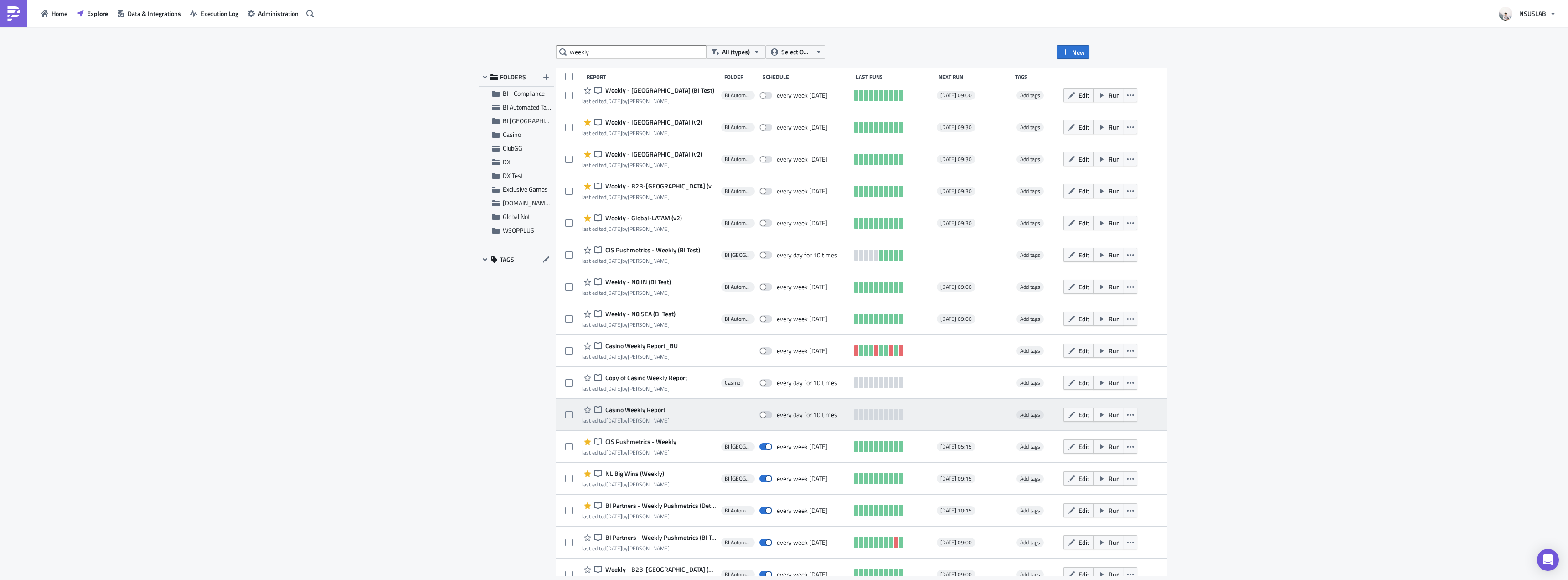
scroll to position [902, 0]
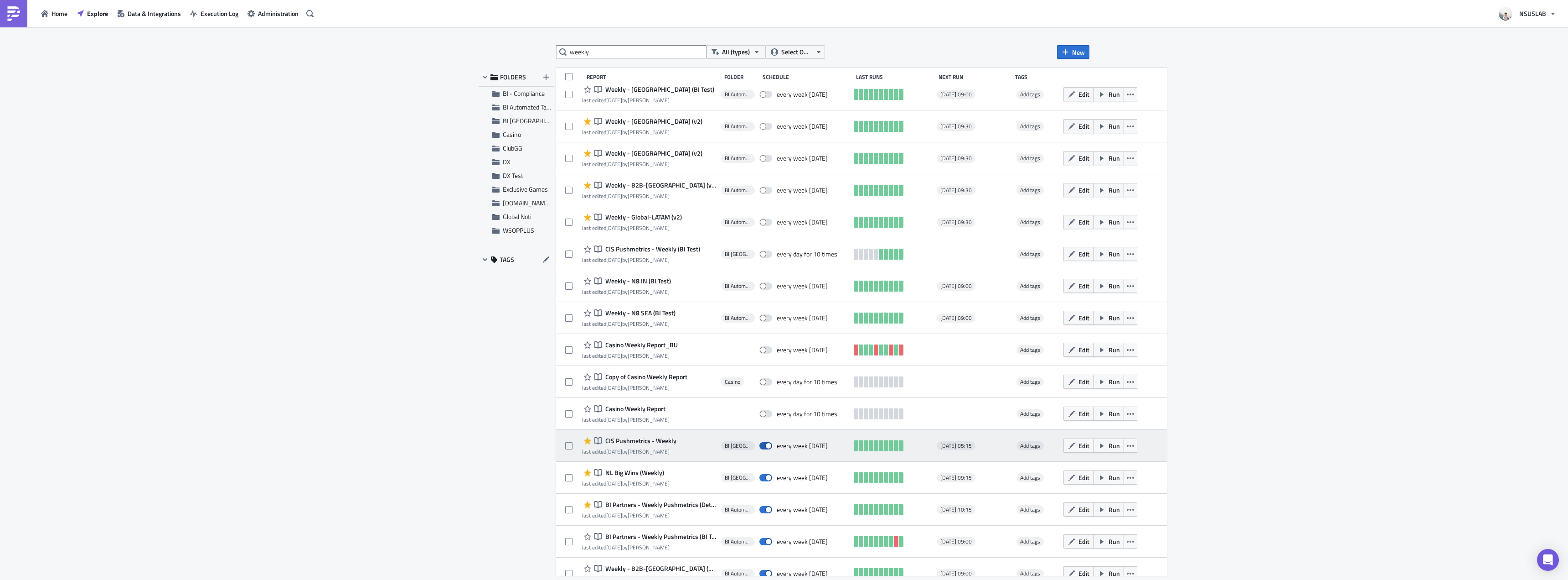
click at [760, 447] on span at bounding box center [766, 446] width 13 height 8
click at [761, 447] on input "checkbox" at bounding box center [764, 446] width 6 height 6
checkbox input "false"
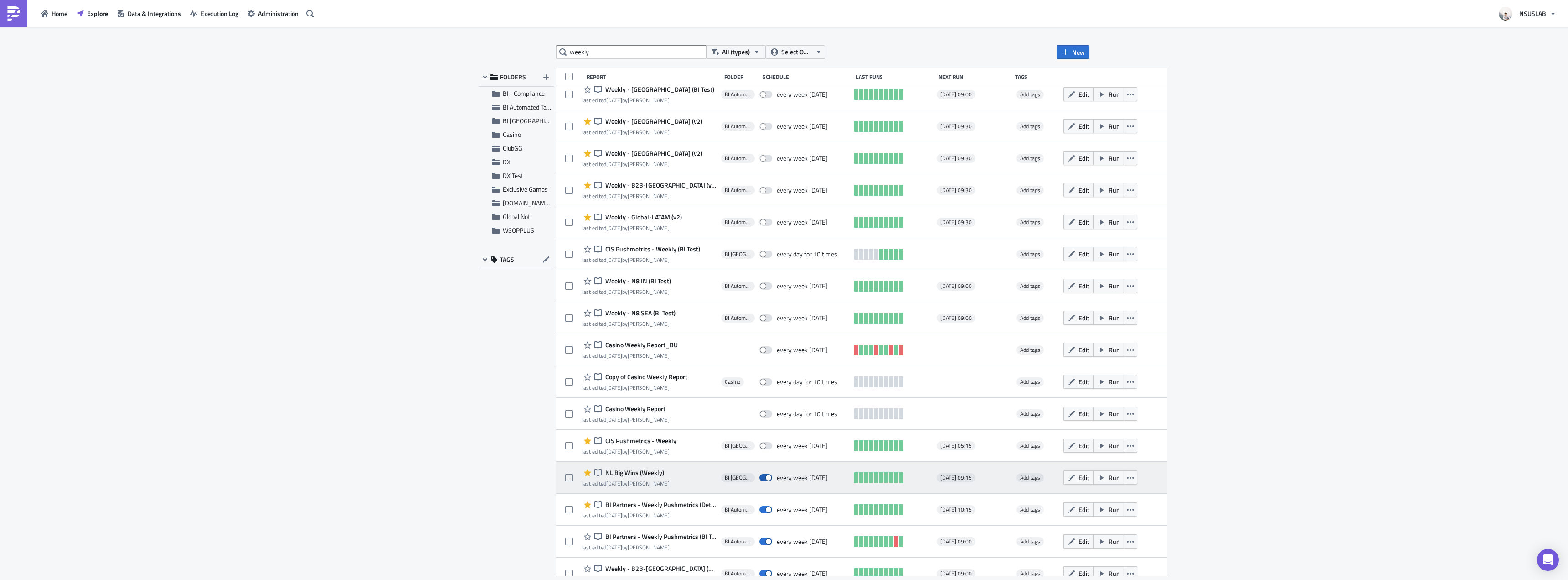
click at [760, 476] on span at bounding box center [766, 478] width 13 height 8
click at [761, 476] on input "checkbox" at bounding box center [764, 478] width 6 height 6
checkbox input "false"
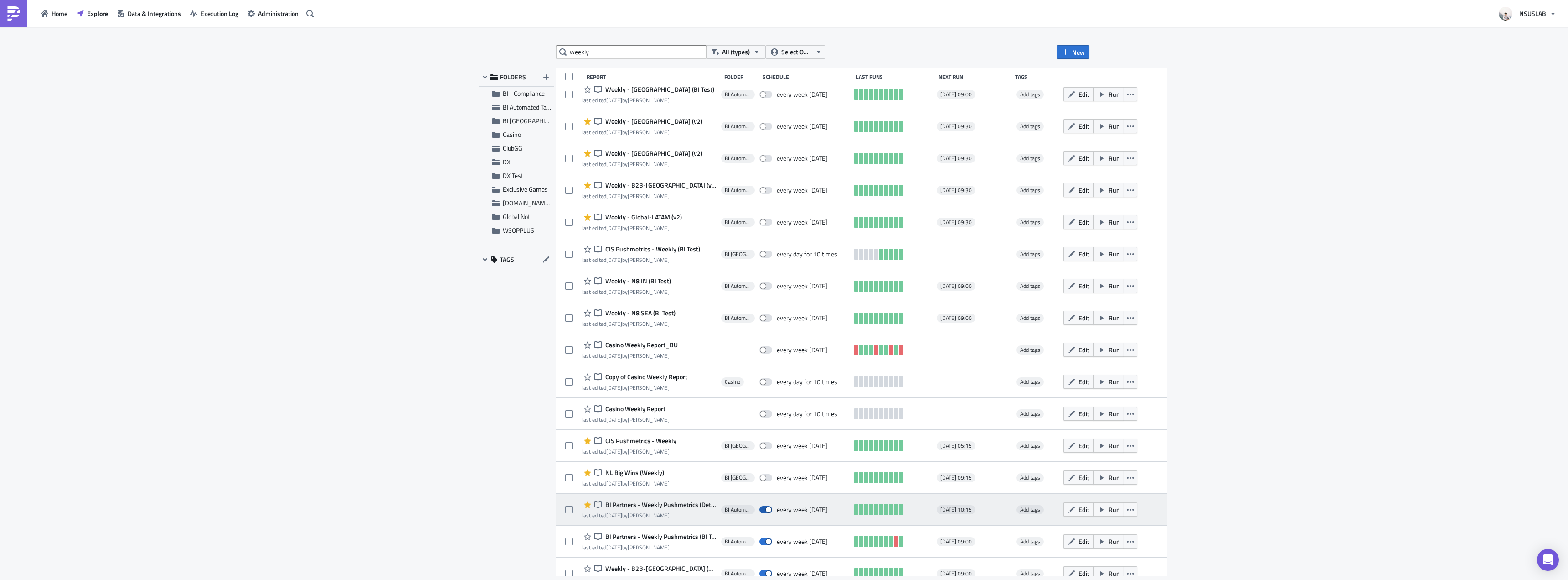
click at [760, 506] on span at bounding box center [766, 510] width 13 height 8
click at [761, 507] on input "checkbox" at bounding box center [764, 510] width 6 height 6
checkbox input "false"
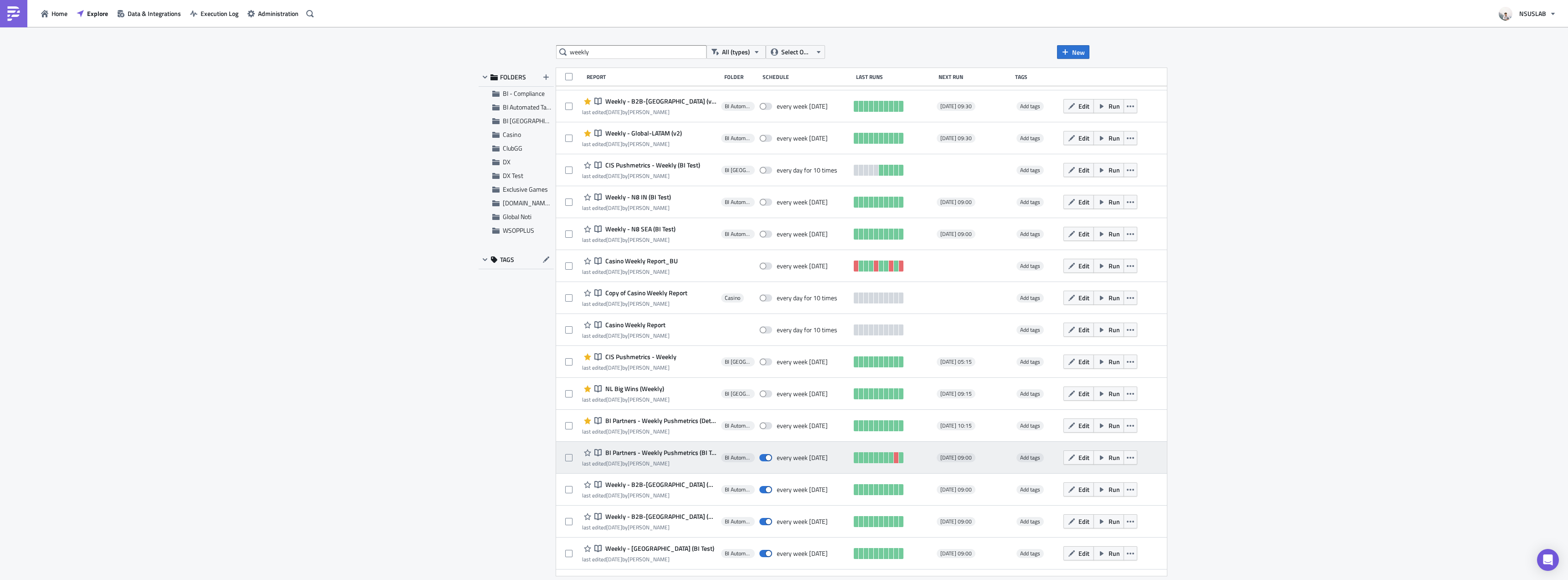
scroll to position [993, 0]
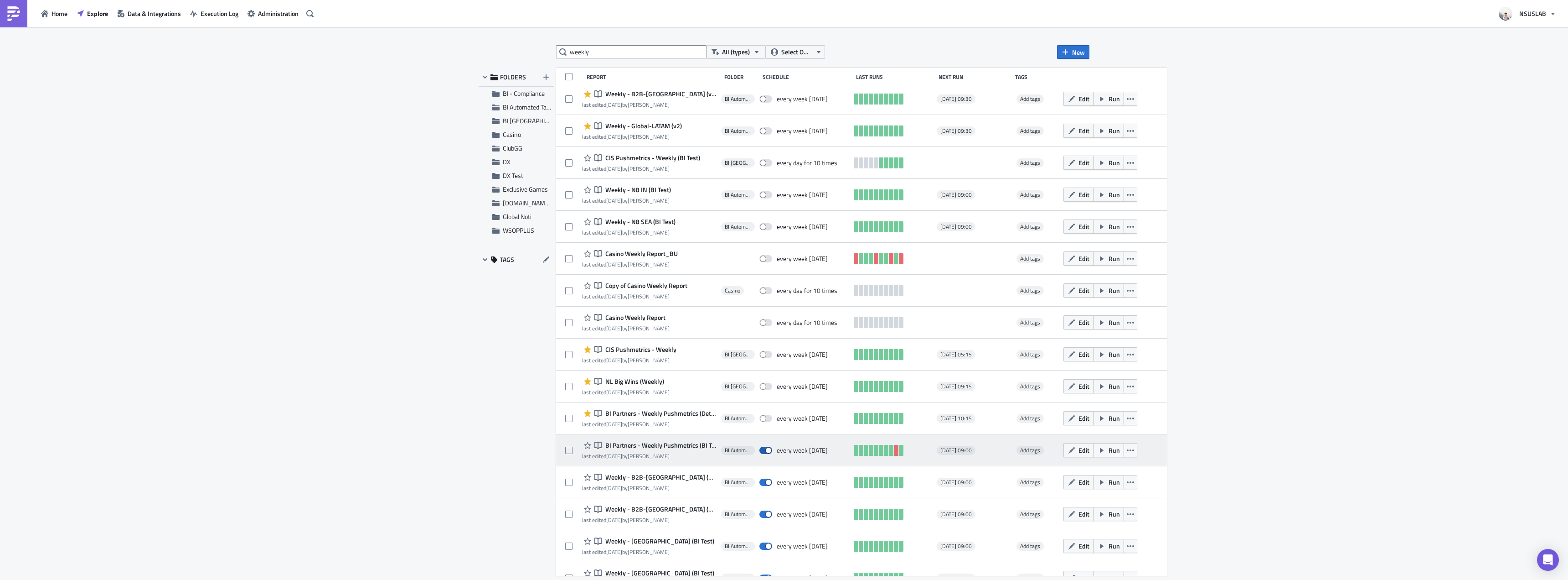
click at [760, 450] on span at bounding box center [766, 450] width 13 height 8
click at [761, 450] on input "checkbox" at bounding box center [764, 450] width 6 height 6
checkbox input "false"
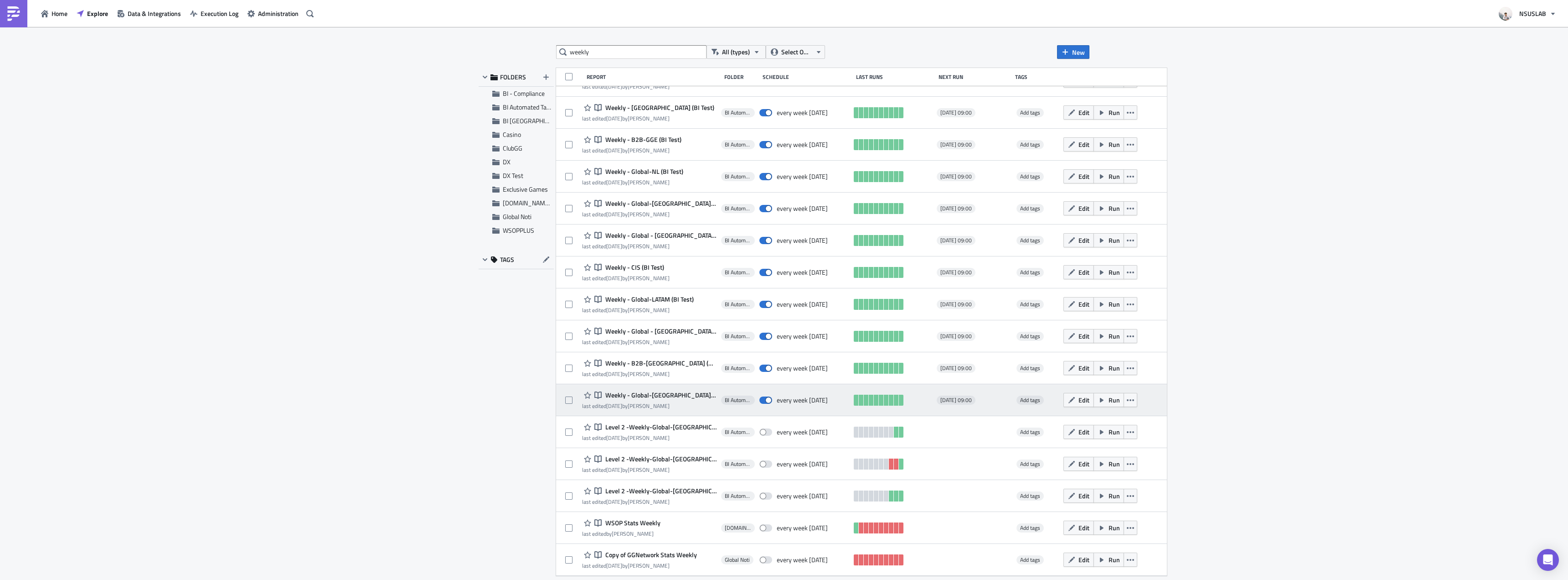
scroll to position [1112, 0]
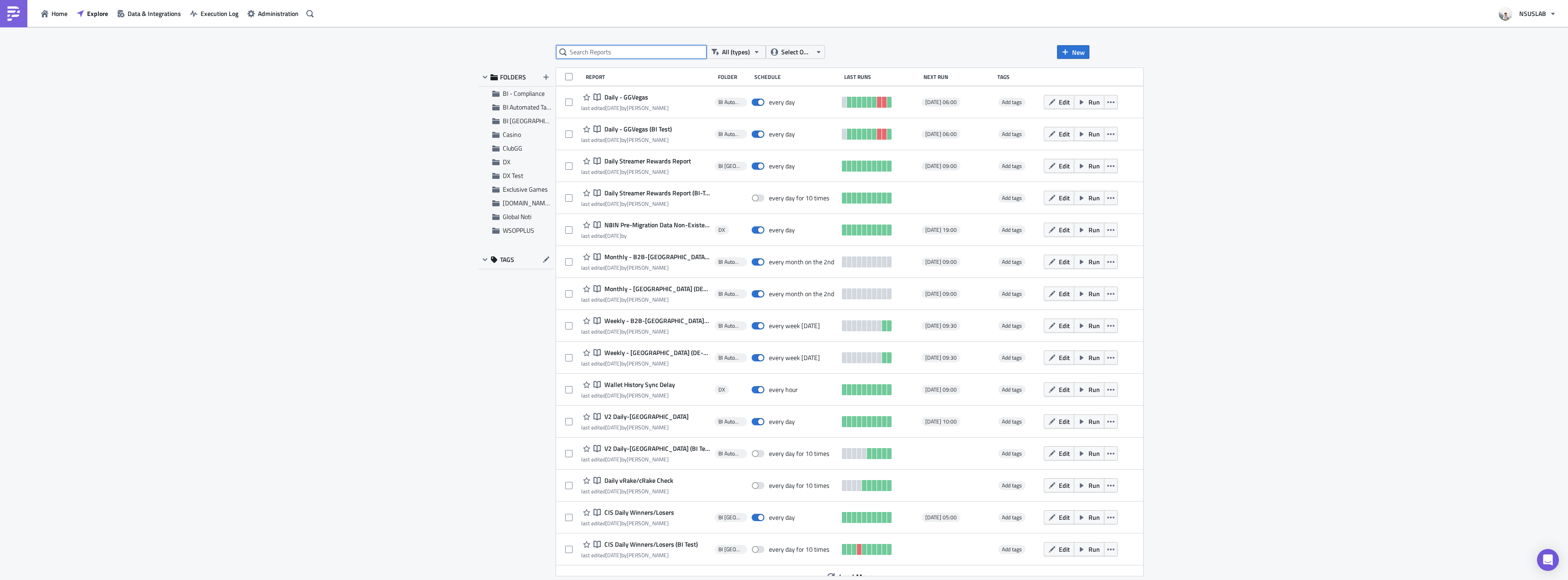
click at [654, 52] on input "text" at bounding box center [631, 52] width 150 height 14
type input "weekly"
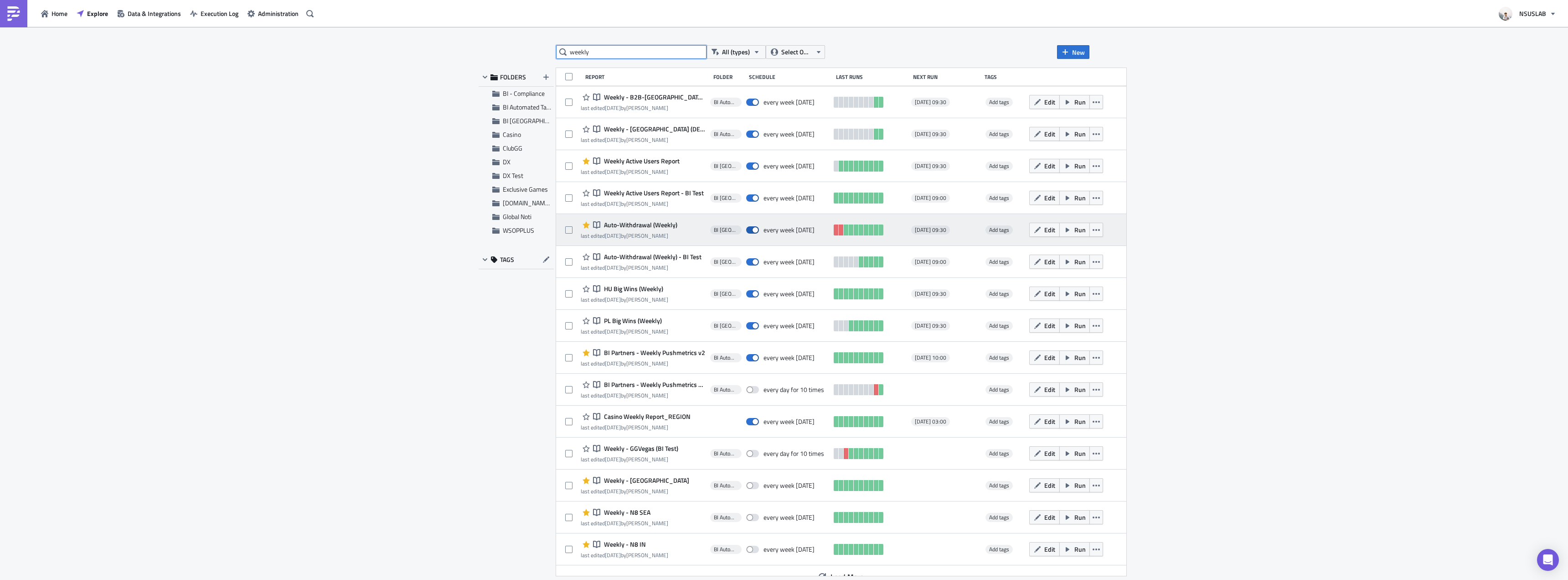
scroll to position [12, 0]
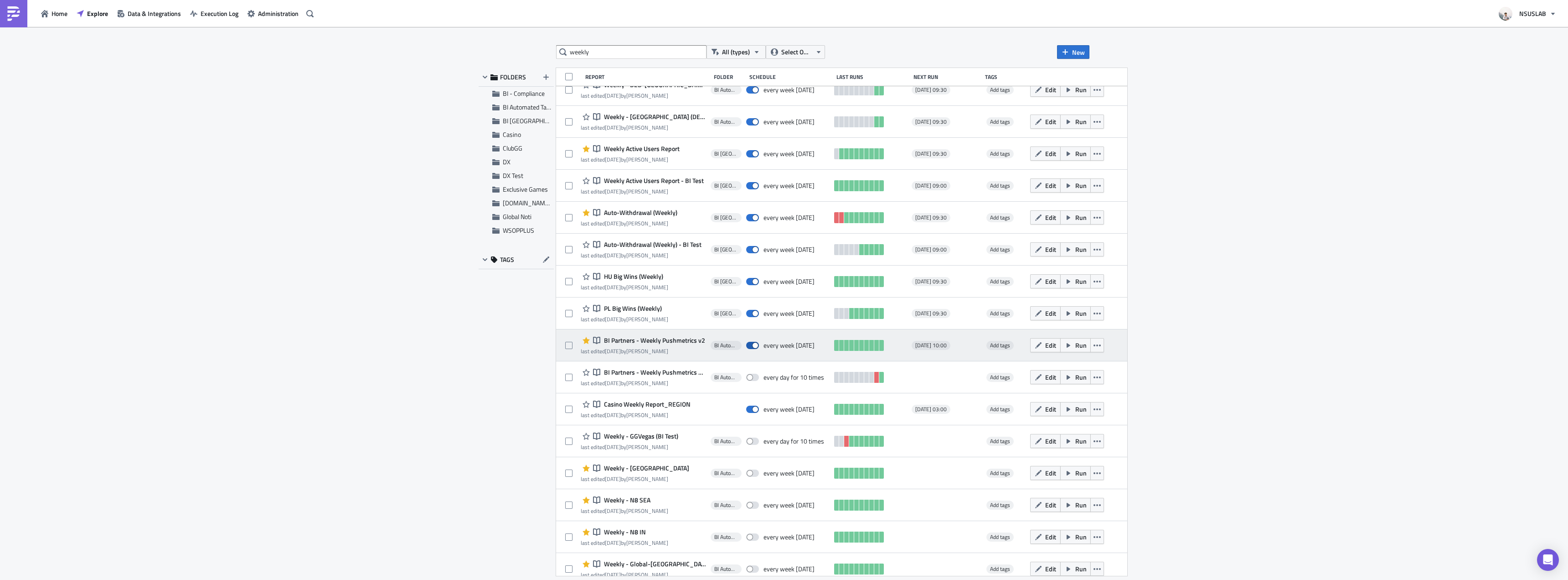
click at [751, 347] on span at bounding box center [753, 345] width 13 height 8
click at [751, 347] on input "checkbox" at bounding box center [751, 345] width 6 height 6
checkbox input "false"
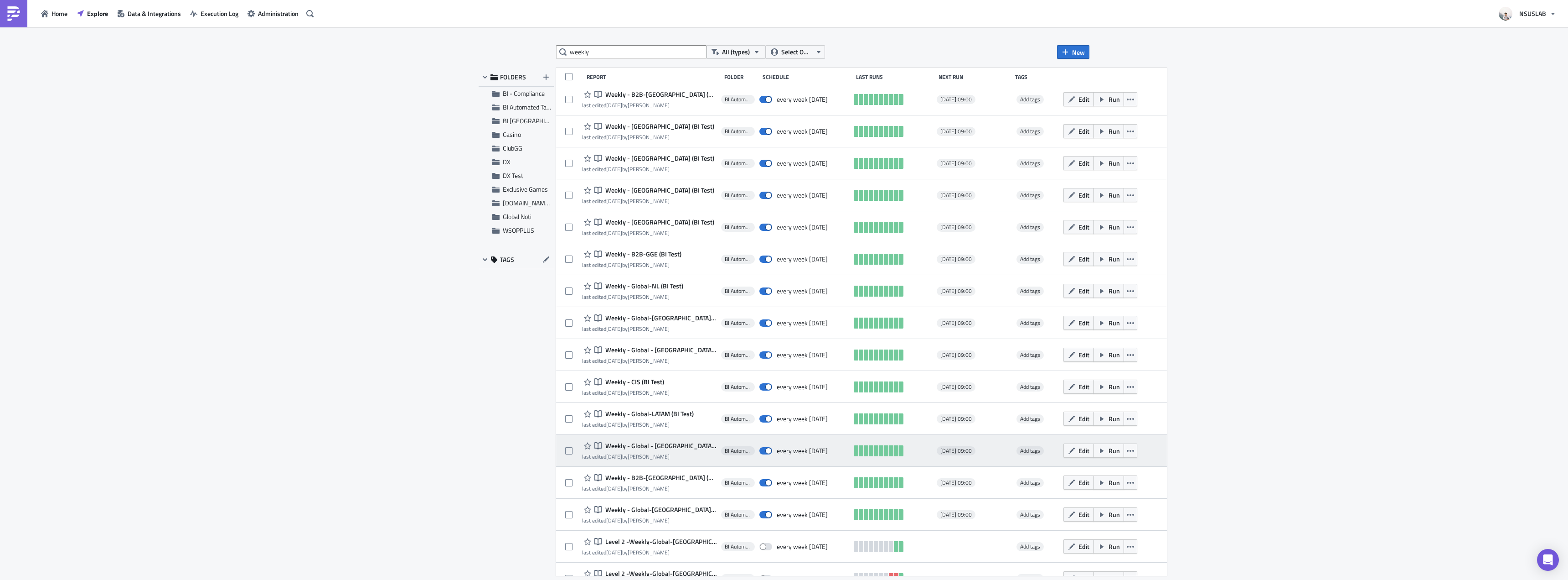
scroll to position [1522, 0]
